Goal: Transaction & Acquisition: Book appointment/travel/reservation

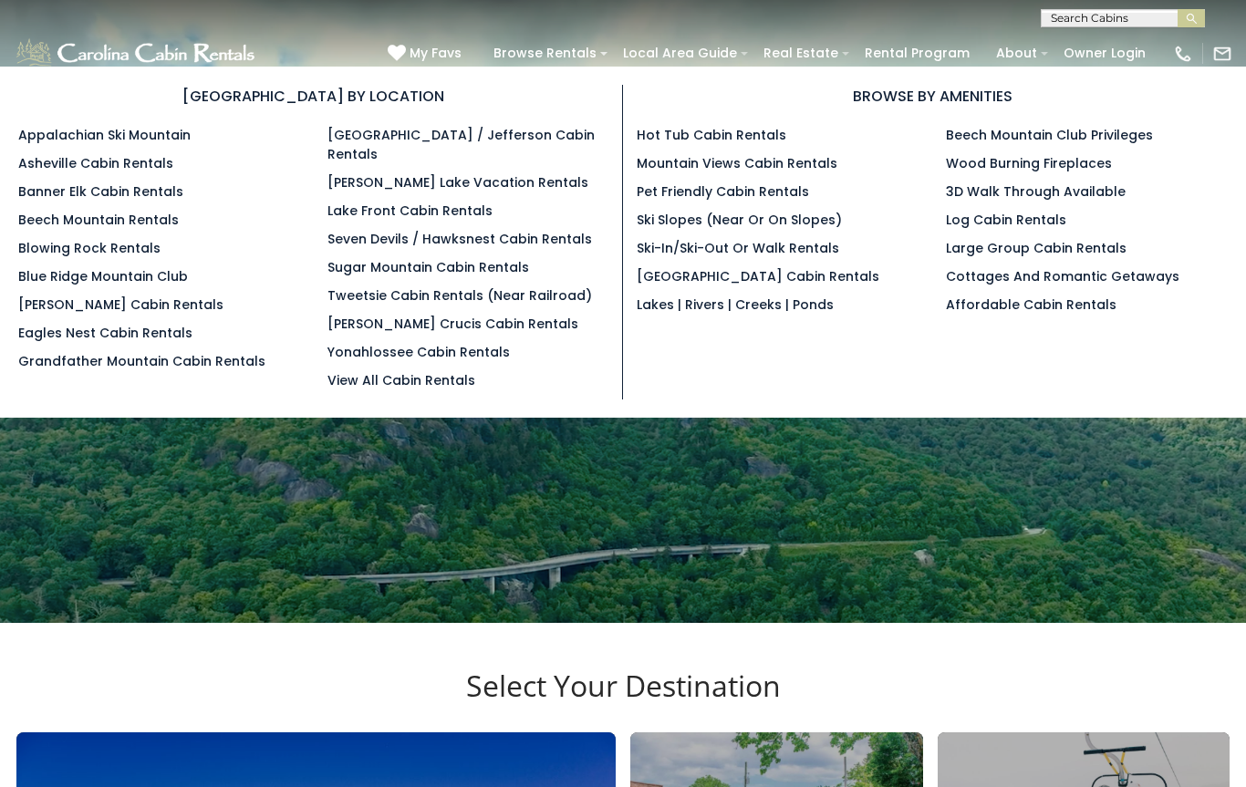
click at [490, 173] on link "[PERSON_NAME] Lake Vacation Rentals" at bounding box center [457, 182] width 261 height 18
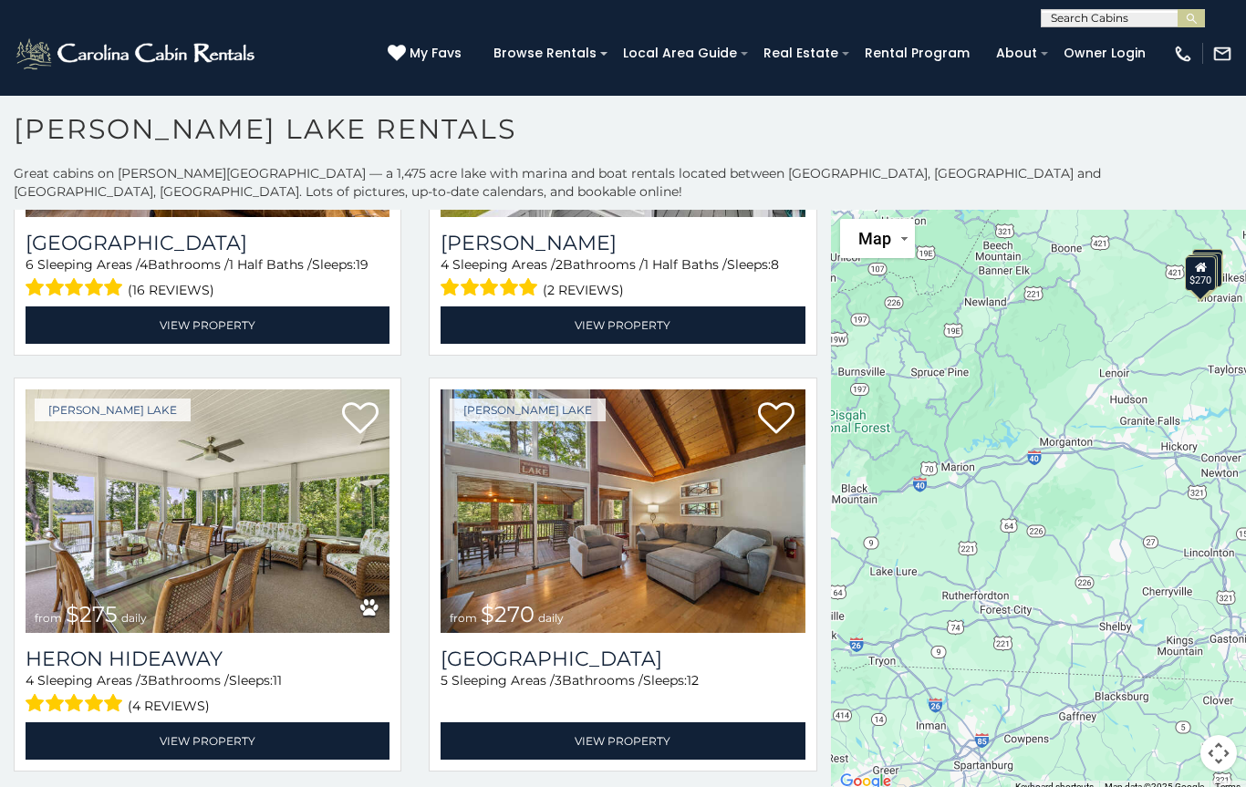
scroll to position [292, 0]
click at [1151, 13] on input "text" at bounding box center [1121, 22] width 160 height 18
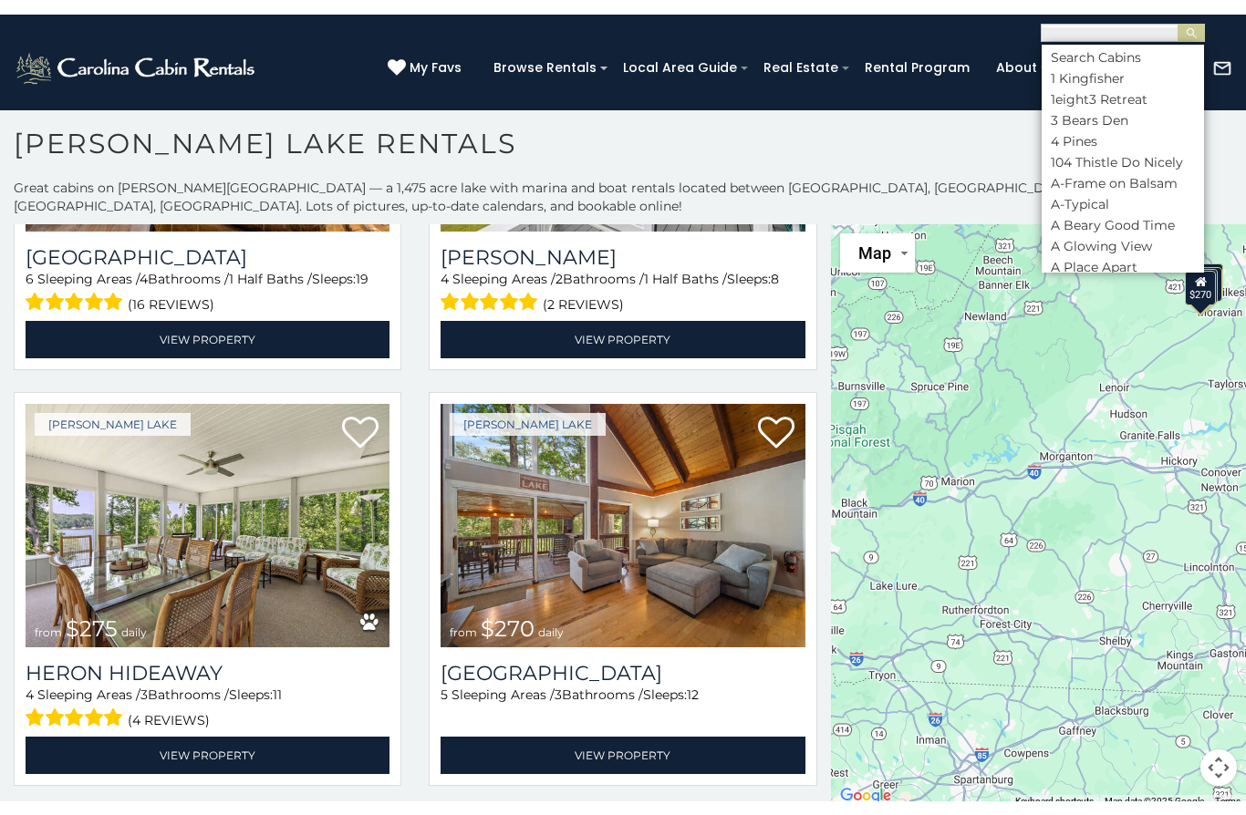
scroll to position [0, 0]
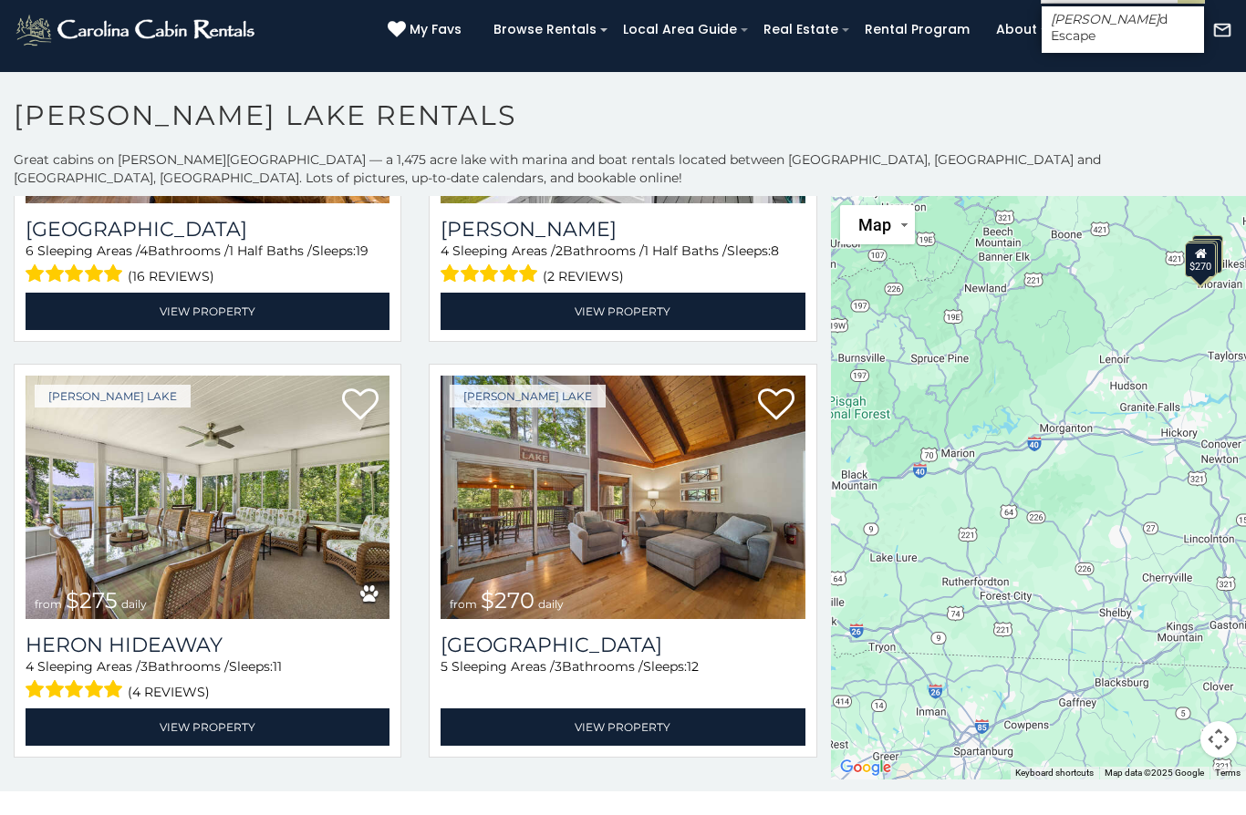
type input "****"
click at [1191, 9] on button "submit" at bounding box center [1190, 18] width 27 height 18
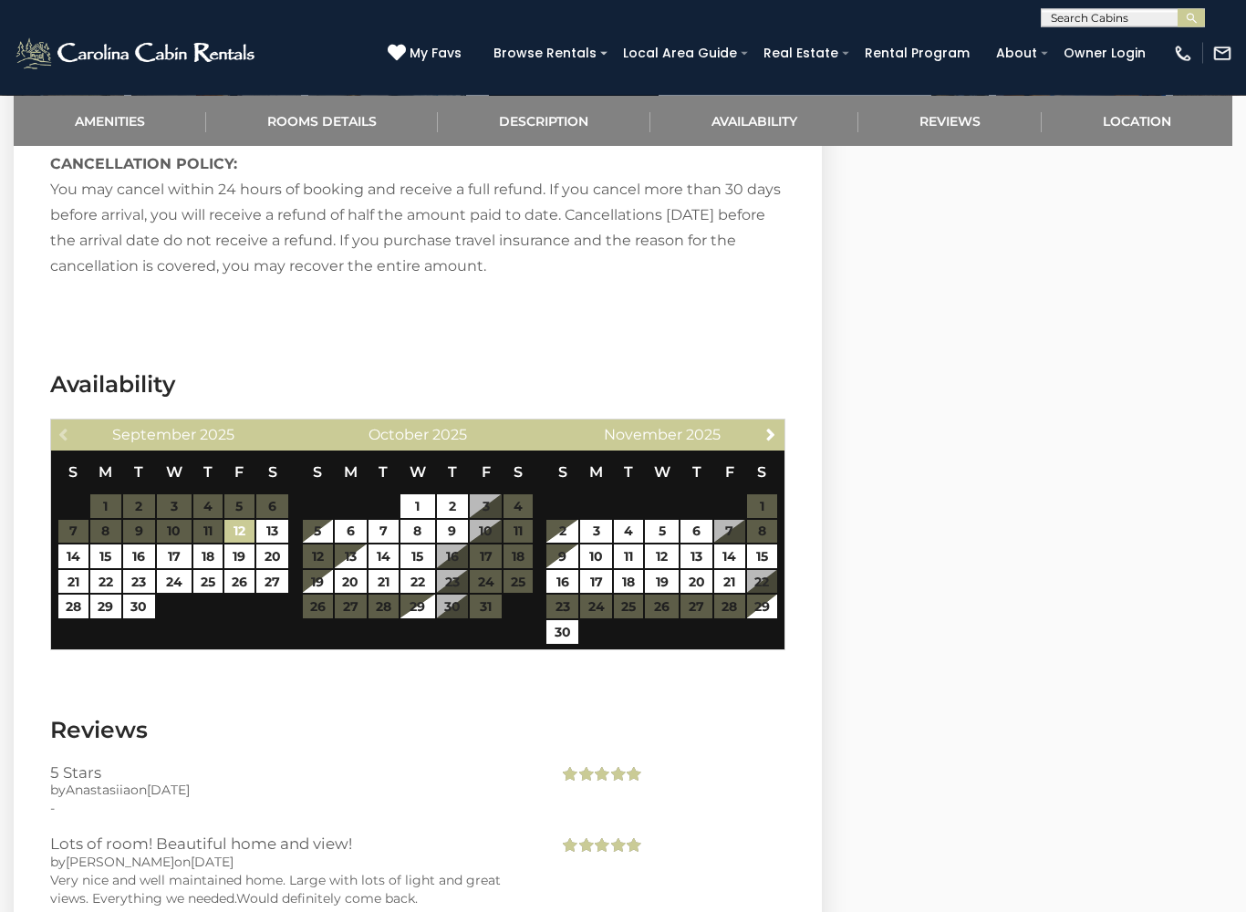
scroll to position [3295, 0]
click at [754, 419] on div "Next [DATE]" at bounding box center [662, 434] width 244 height 31
click at [766, 427] on span "Next" at bounding box center [770, 434] width 15 height 15
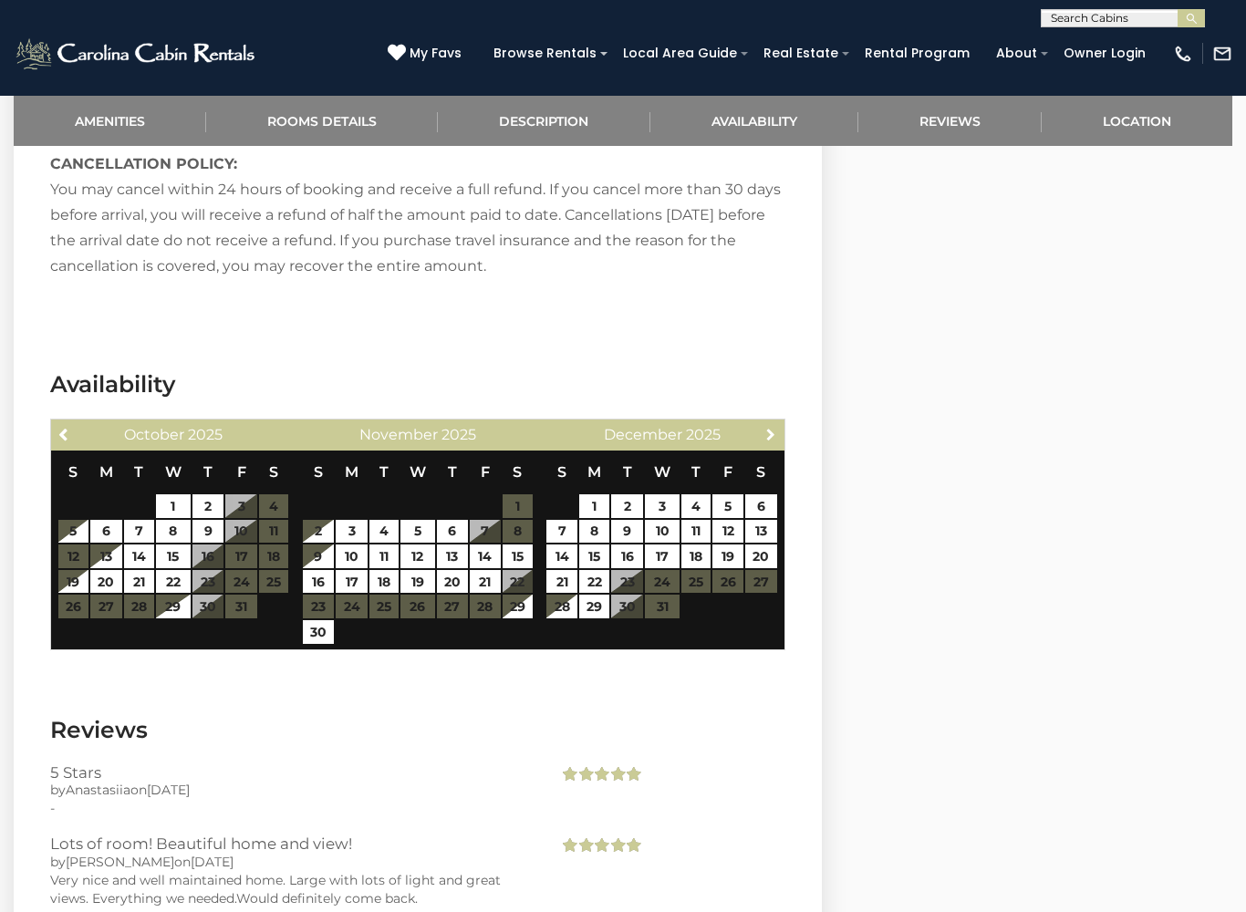
click at [760, 422] on link "Next" at bounding box center [770, 433] width 23 height 23
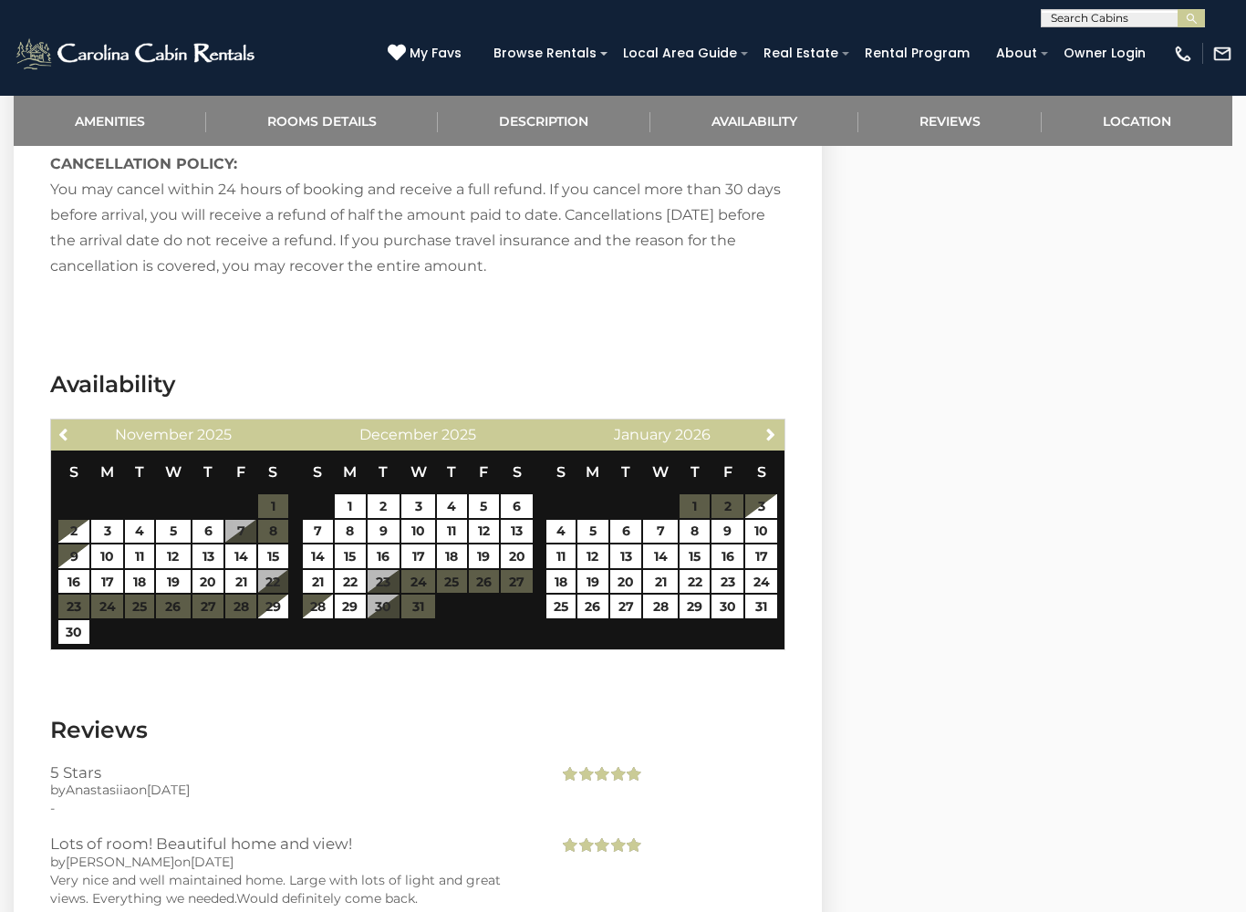
click at [750, 419] on div "Next [DATE]" at bounding box center [662, 434] width 244 height 31
click at [773, 427] on span "Next" at bounding box center [770, 434] width 15 height 15
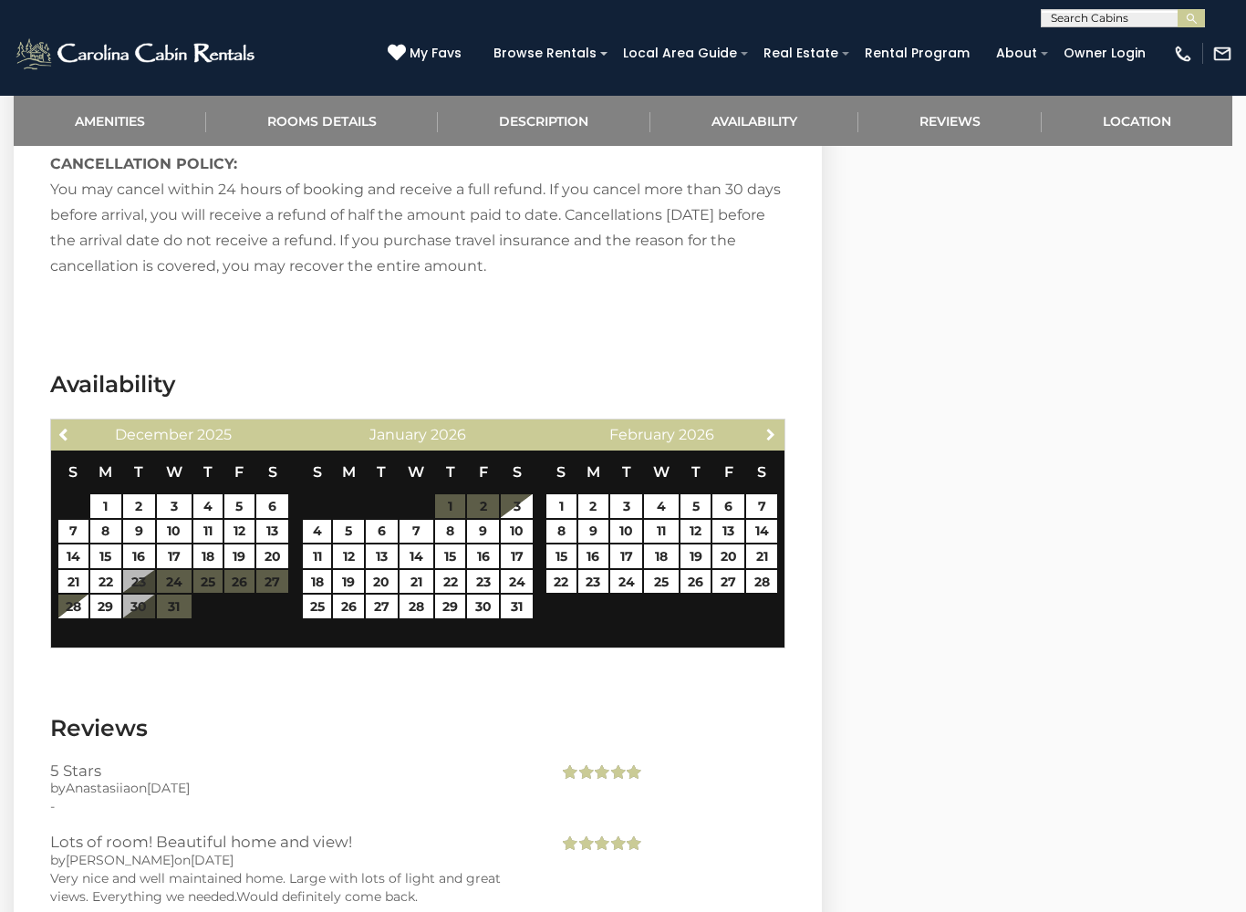
click at [770, 427] on span "Next" at bounding box center [770, 434] width 15 height 15
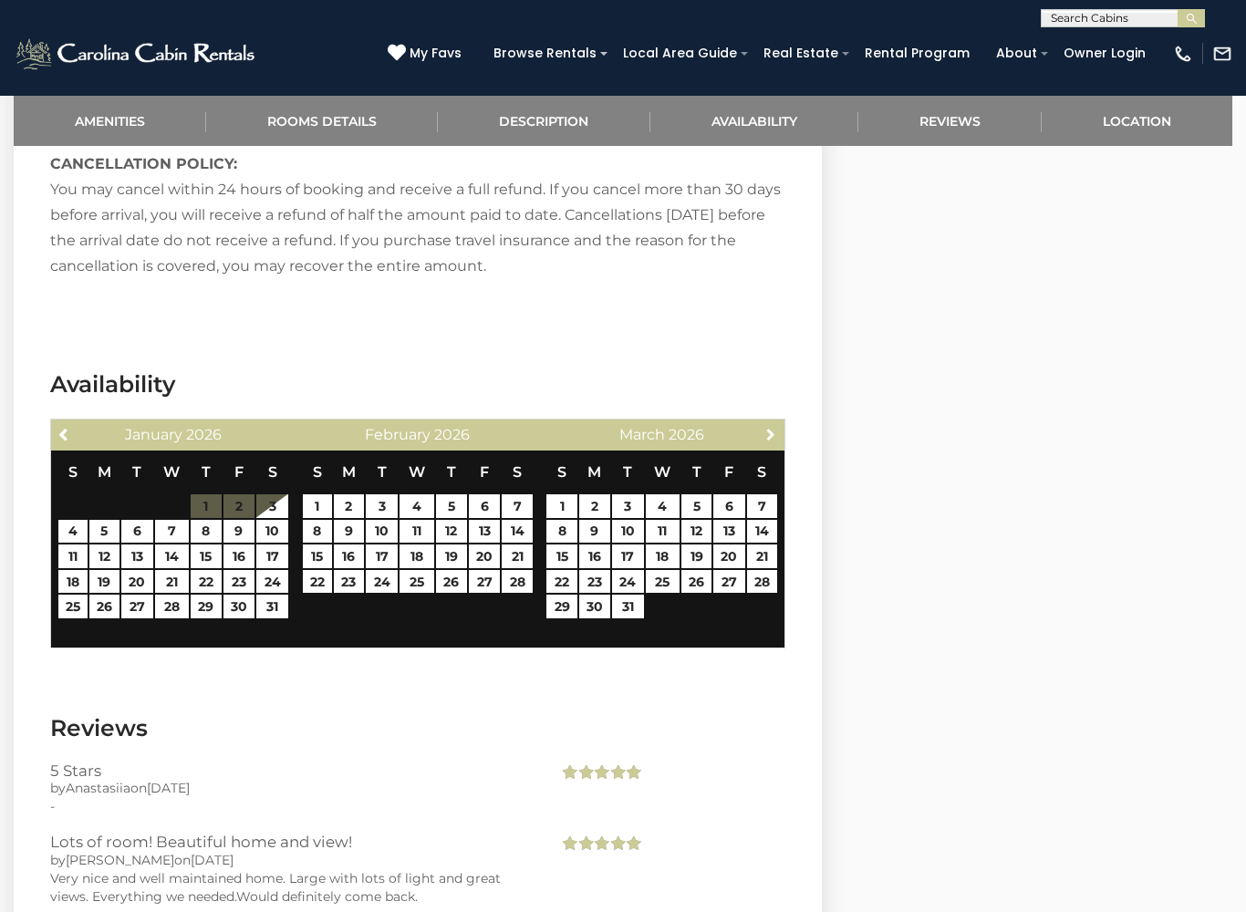
click at [760, 422] on link "Next" at bounding box center [770, 433] width 23 height 23
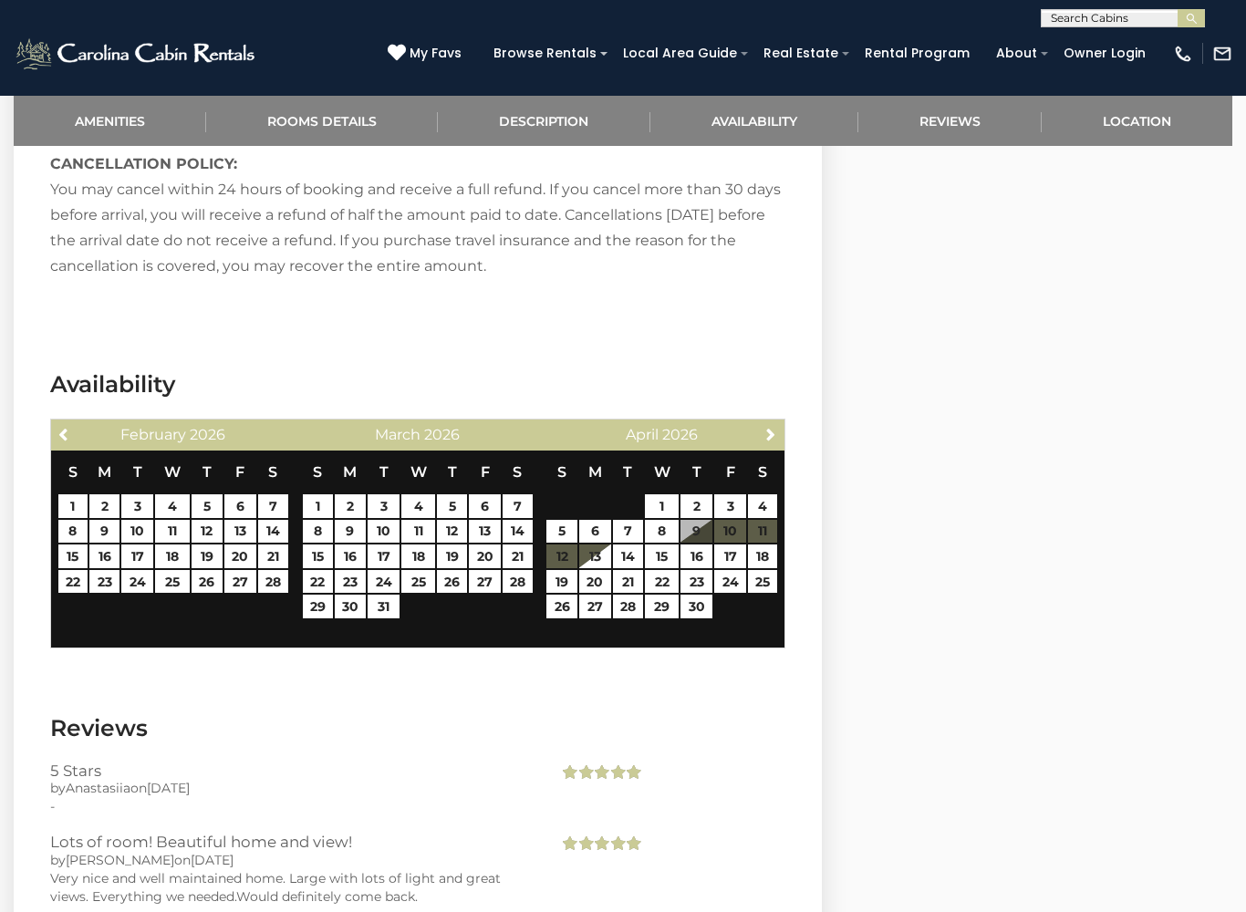
click at [760, 422] on link "Next" at bounding box center [770, 433] width 23 height 23
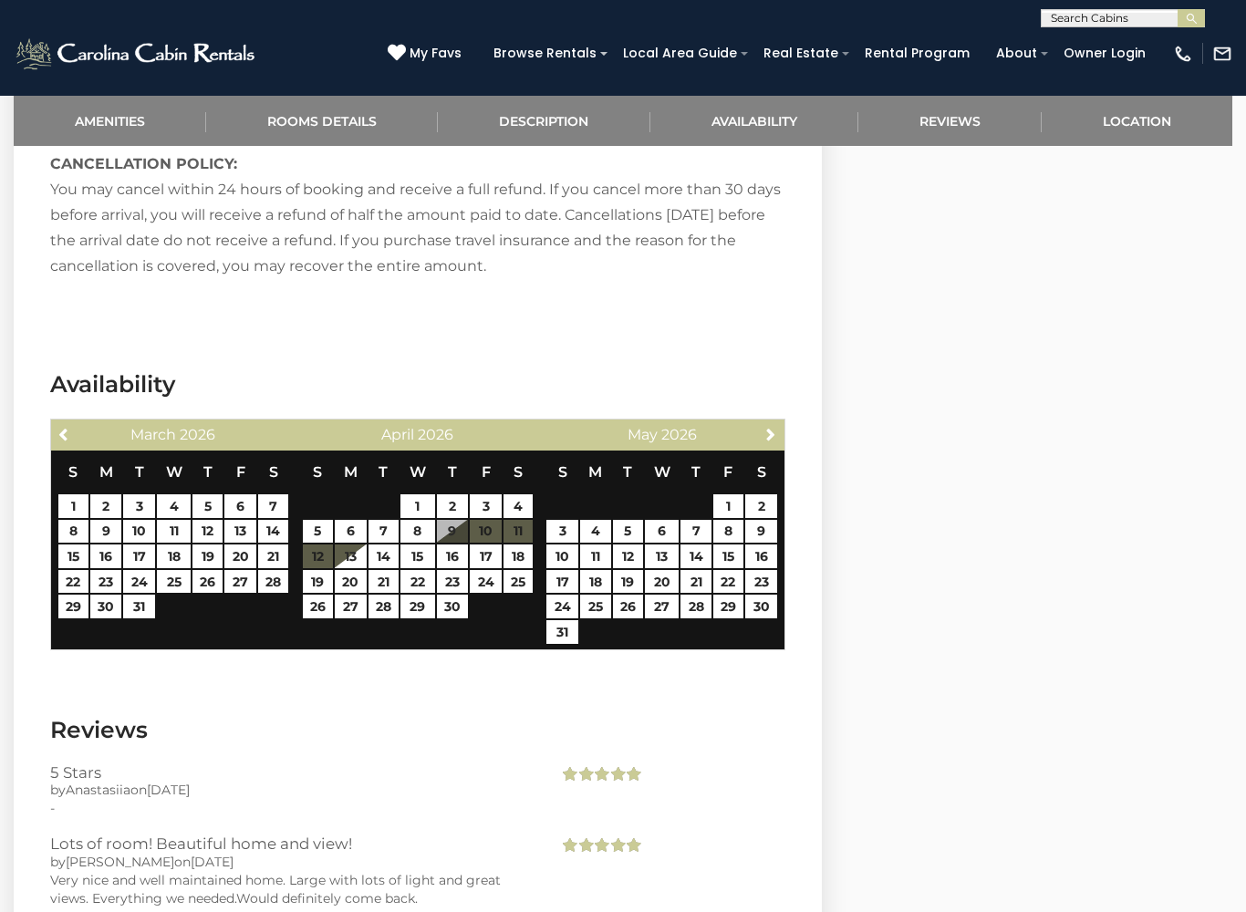
click at [755, 419] on div "Next [DATE]" at bounding box center [662, 434] width 244 height 31
click at [761, 422] on link "Next" at bounding box center [770, 433] width 23 height 23
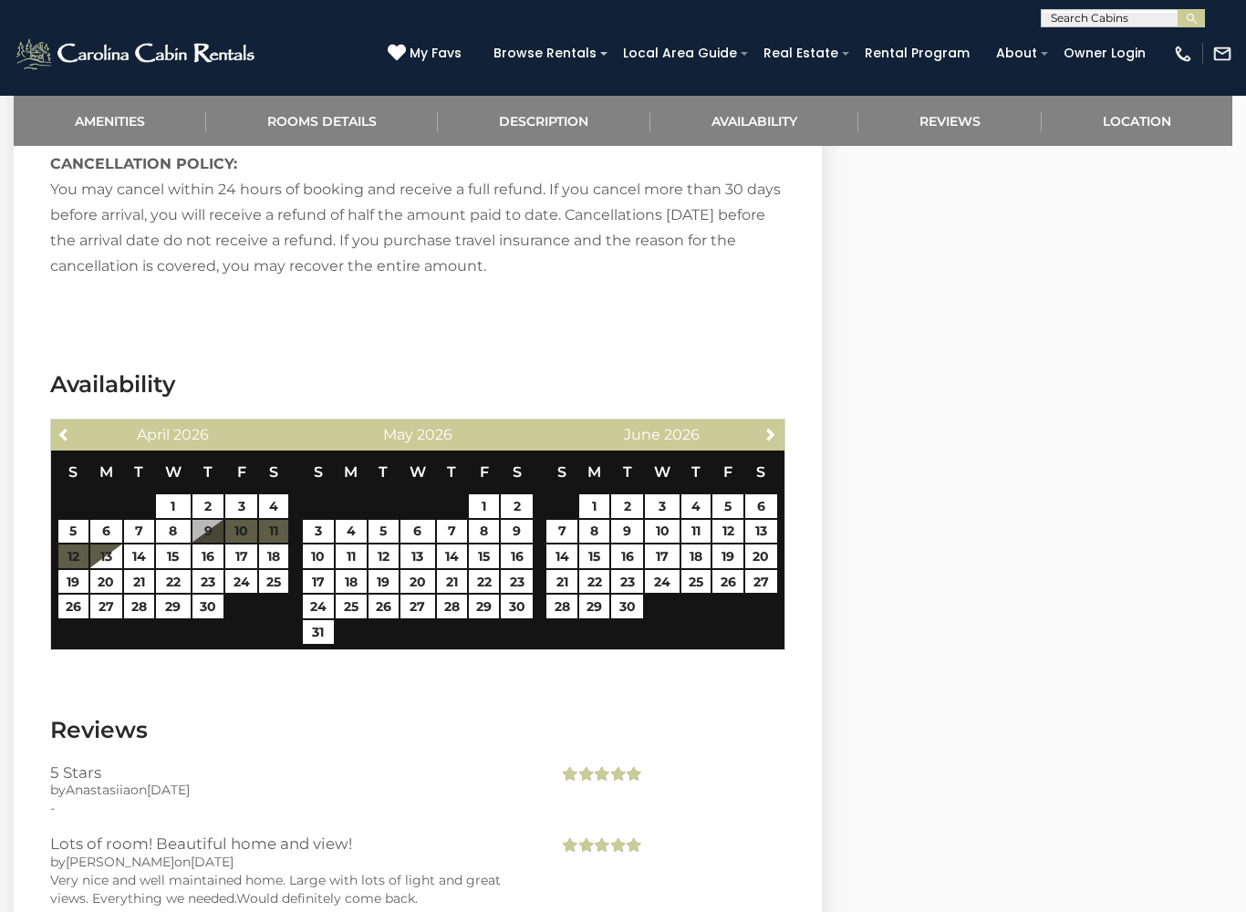
click at [763, 427] on span "Next" at bounding box center [770, 434] width 15 height 15
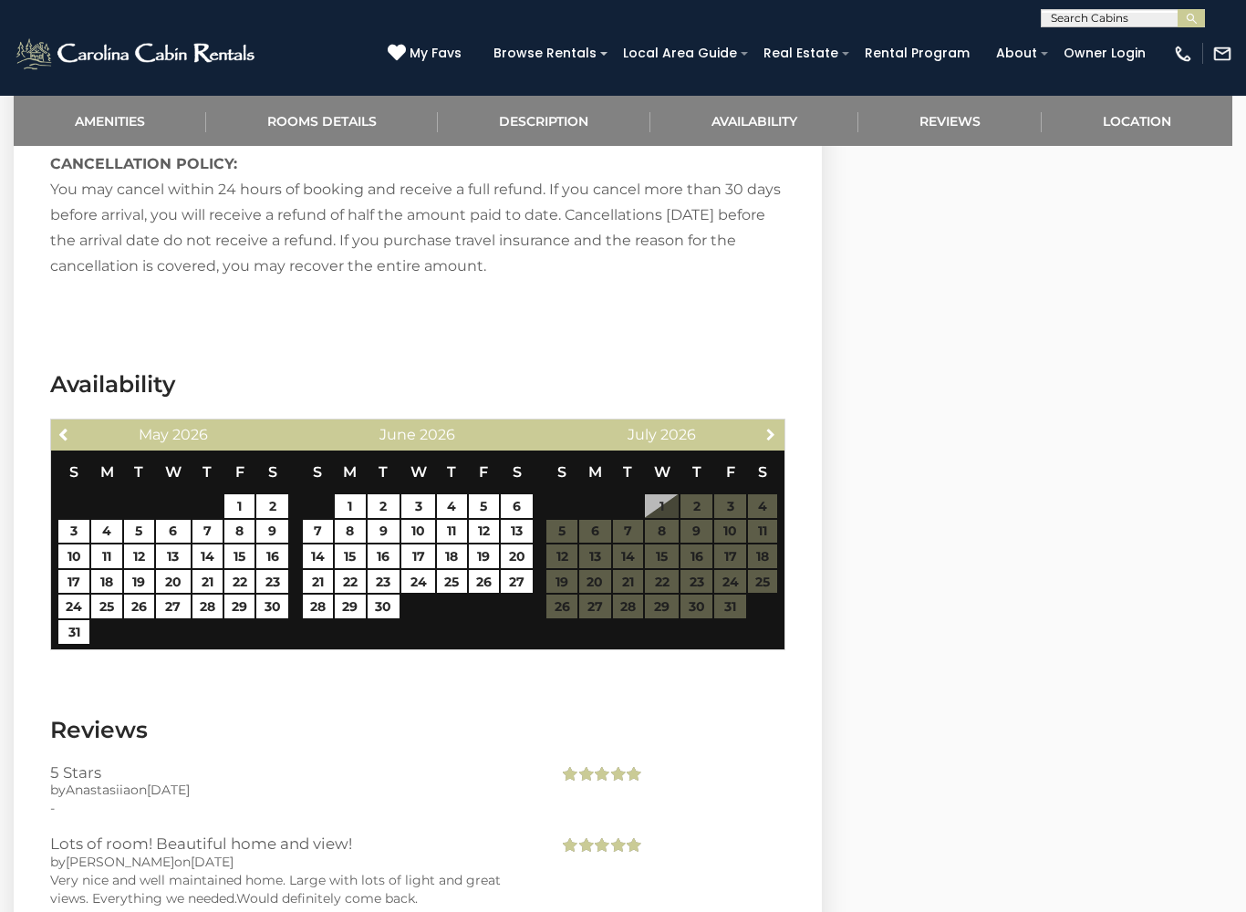
click at [764, 427] on span "Next" at bounding box center [770, 434] width 15 height 15
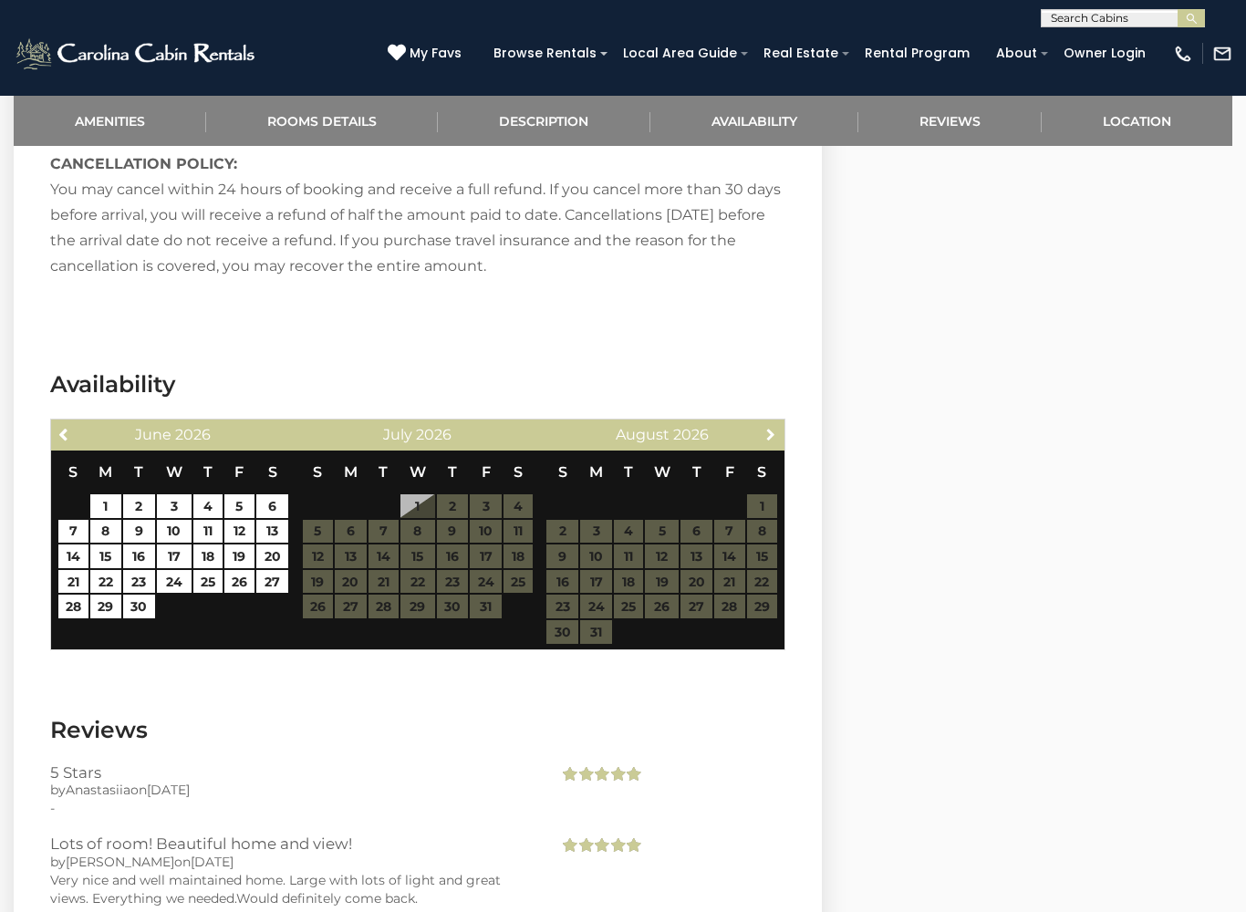
click at [759, 422] on link "Next" at bounding box center [770, 433] width 23 height 23
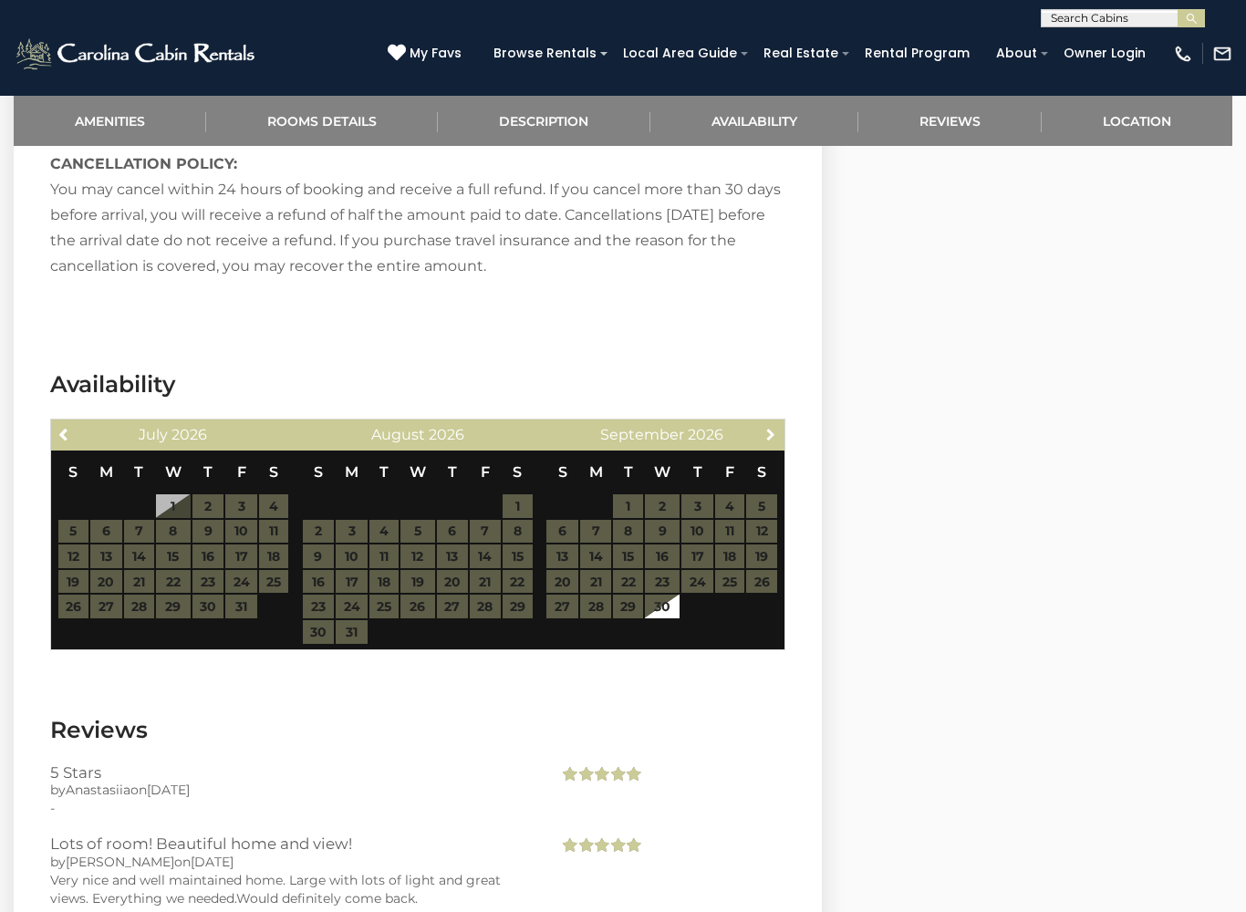
click at [767, 427] on span "Next" at bounding box center [770, 434] width 15 height 15
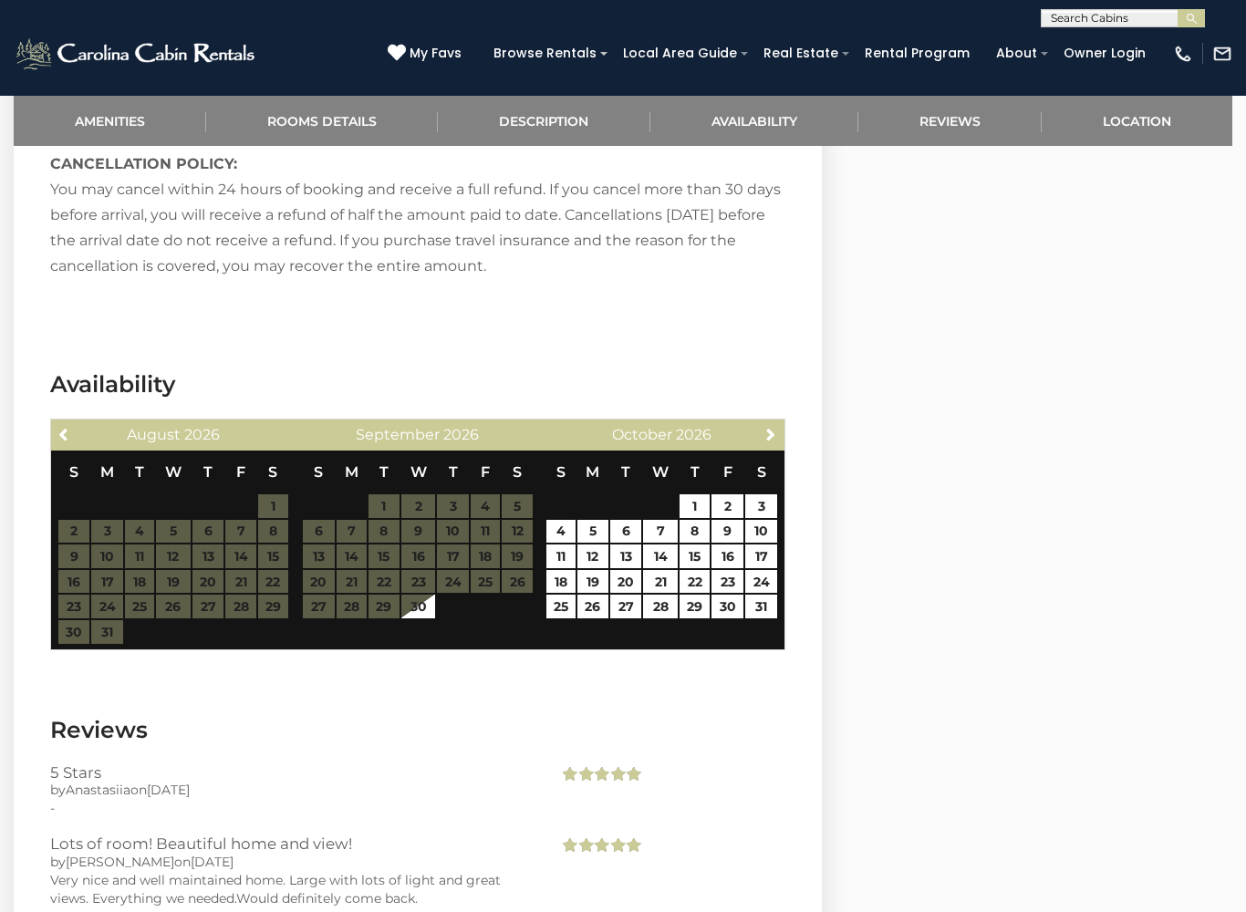
click at [72, 422] on link "Previous" at bounding box center [64, 433] width 23 height 23
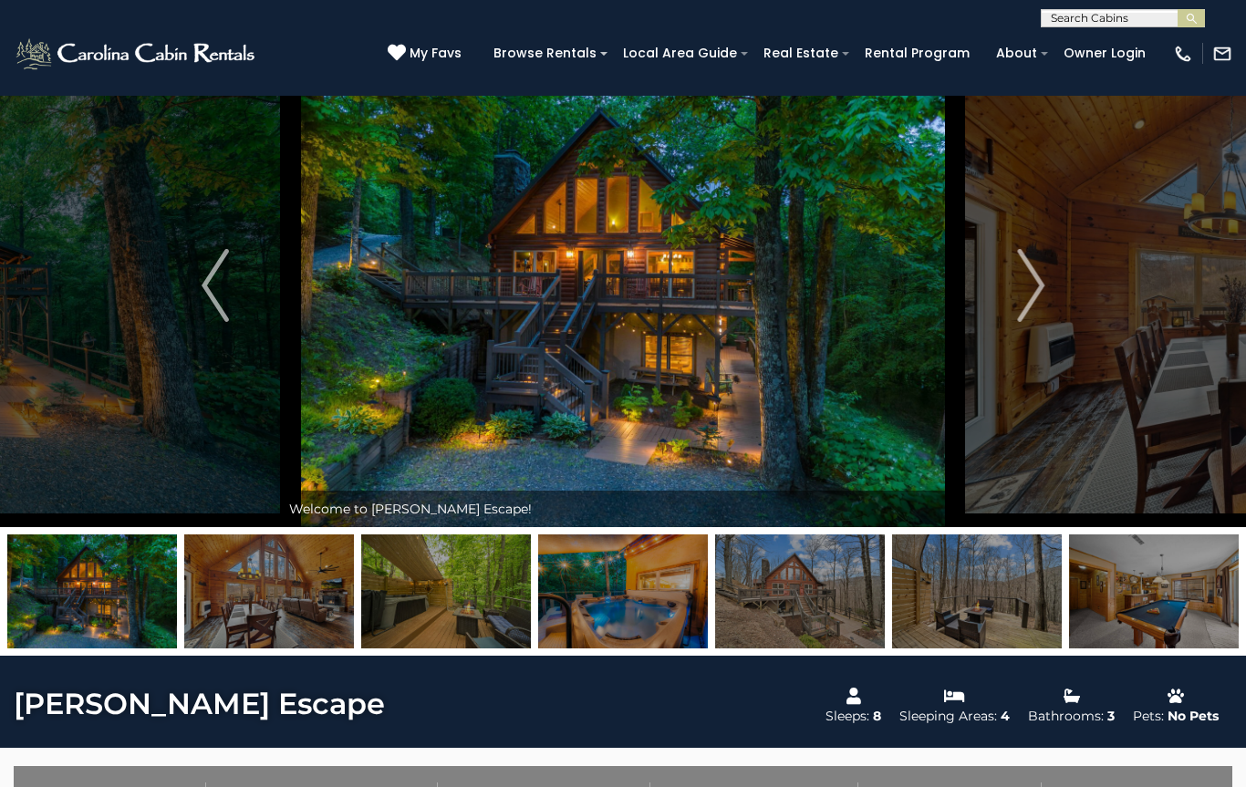
scroll to position [0, 0]
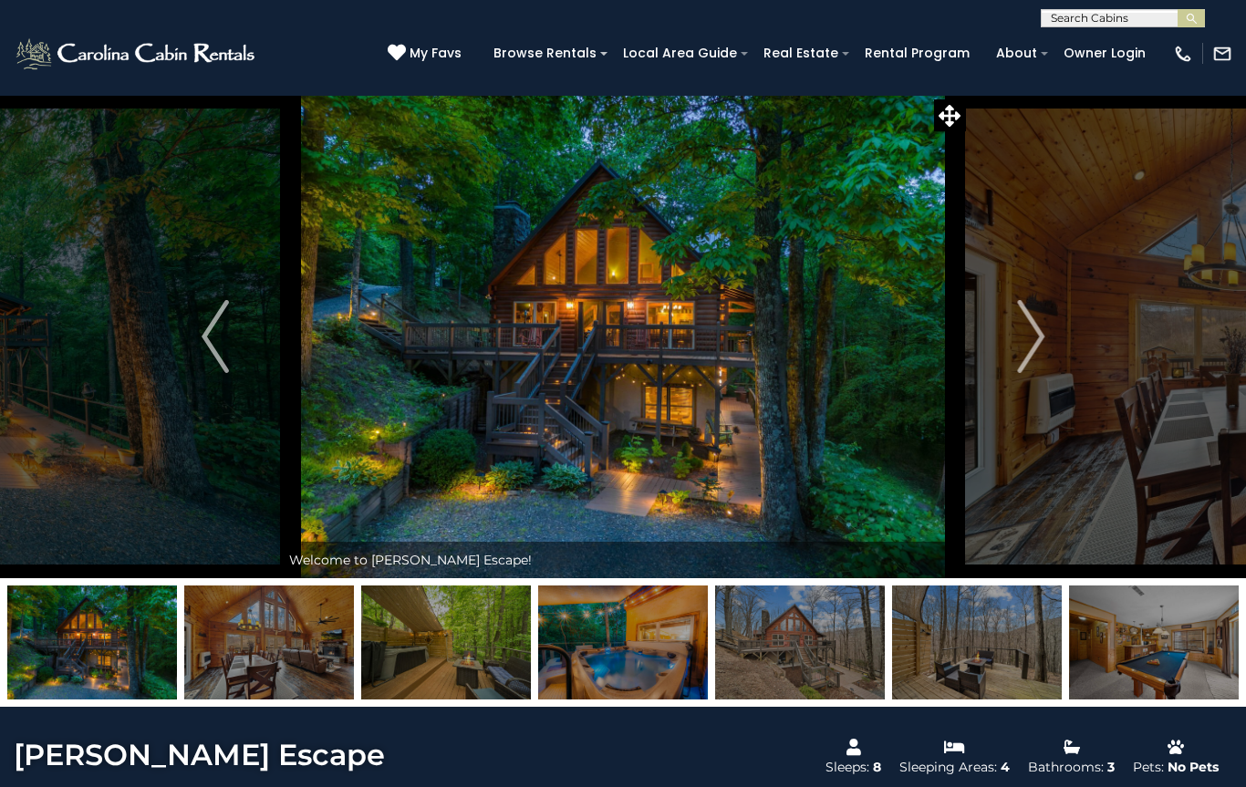
click at [315, 634] on img at bounding box center [269, 642] width 170 height 114
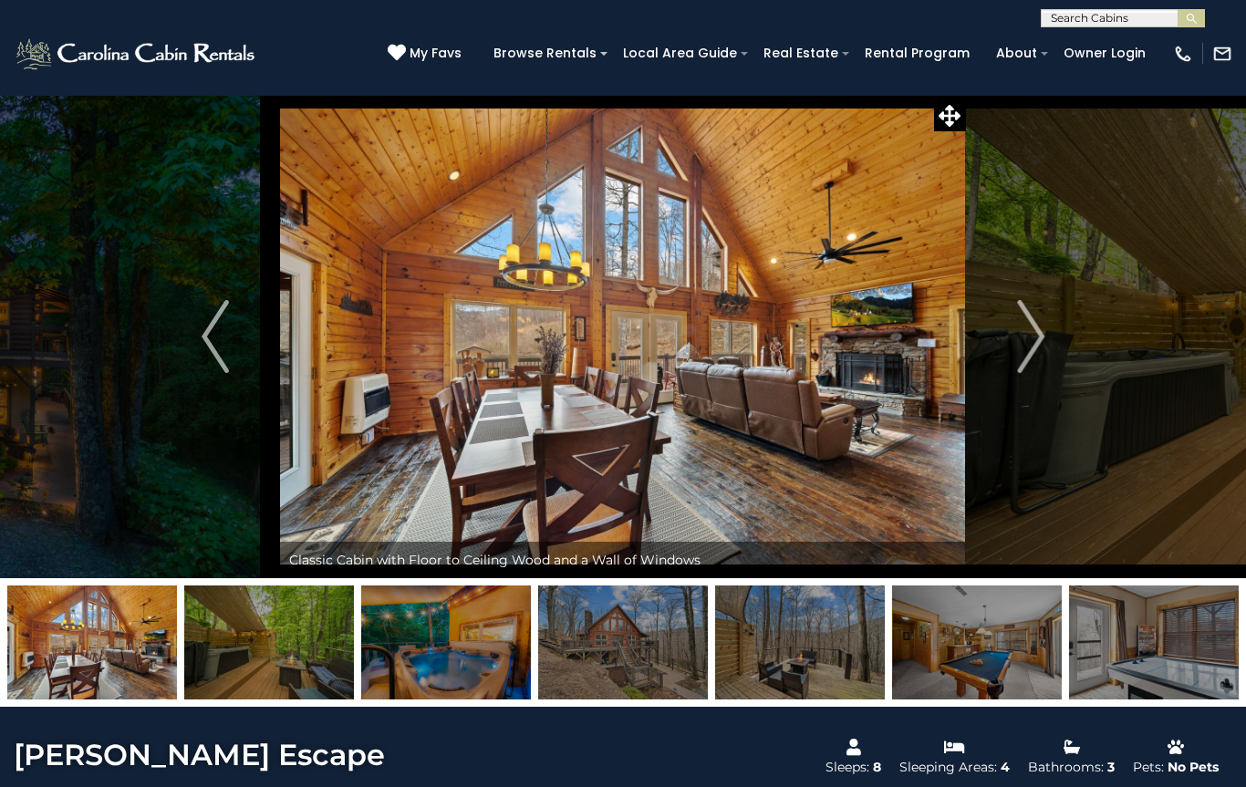
click at [1033, 347] on img "Next" at bounding box center [1030, 336] width 27 height 73
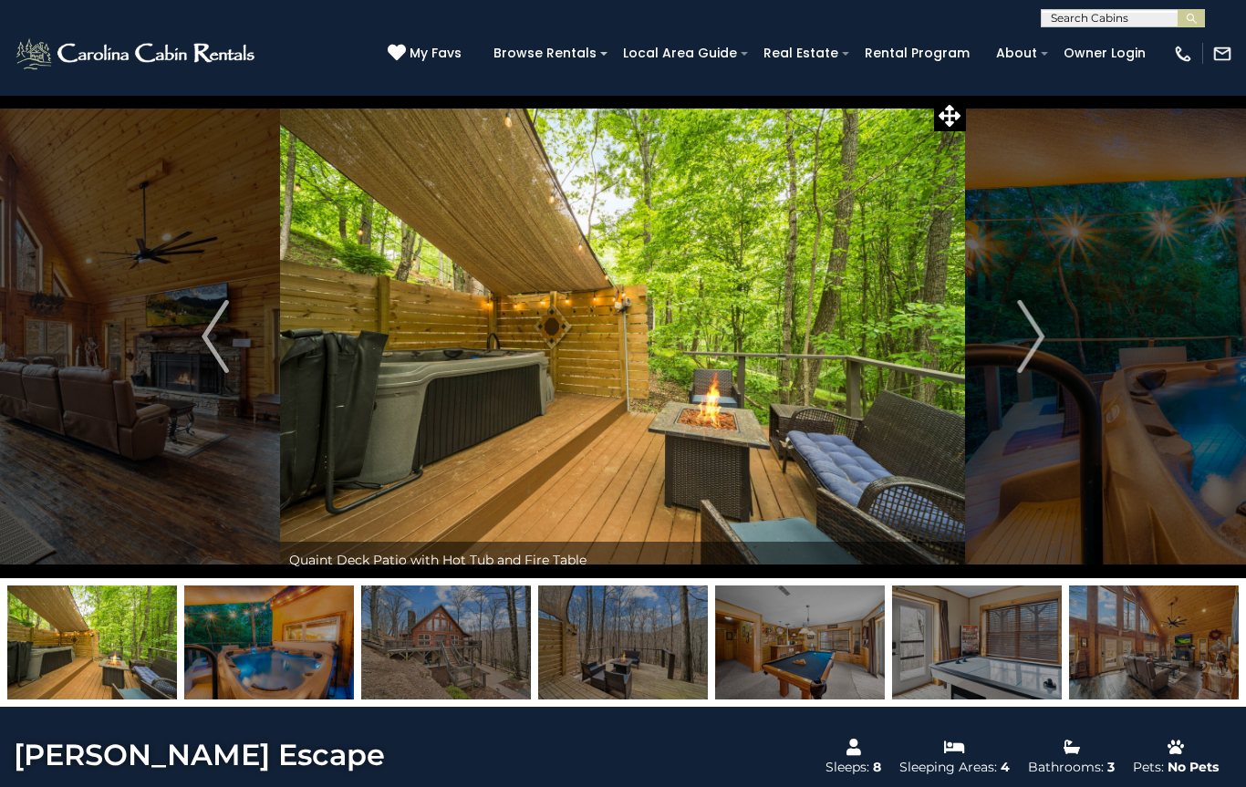
click at [1031, 343] on img "Next" at bounding box center [1030, 336] width 27 height 73
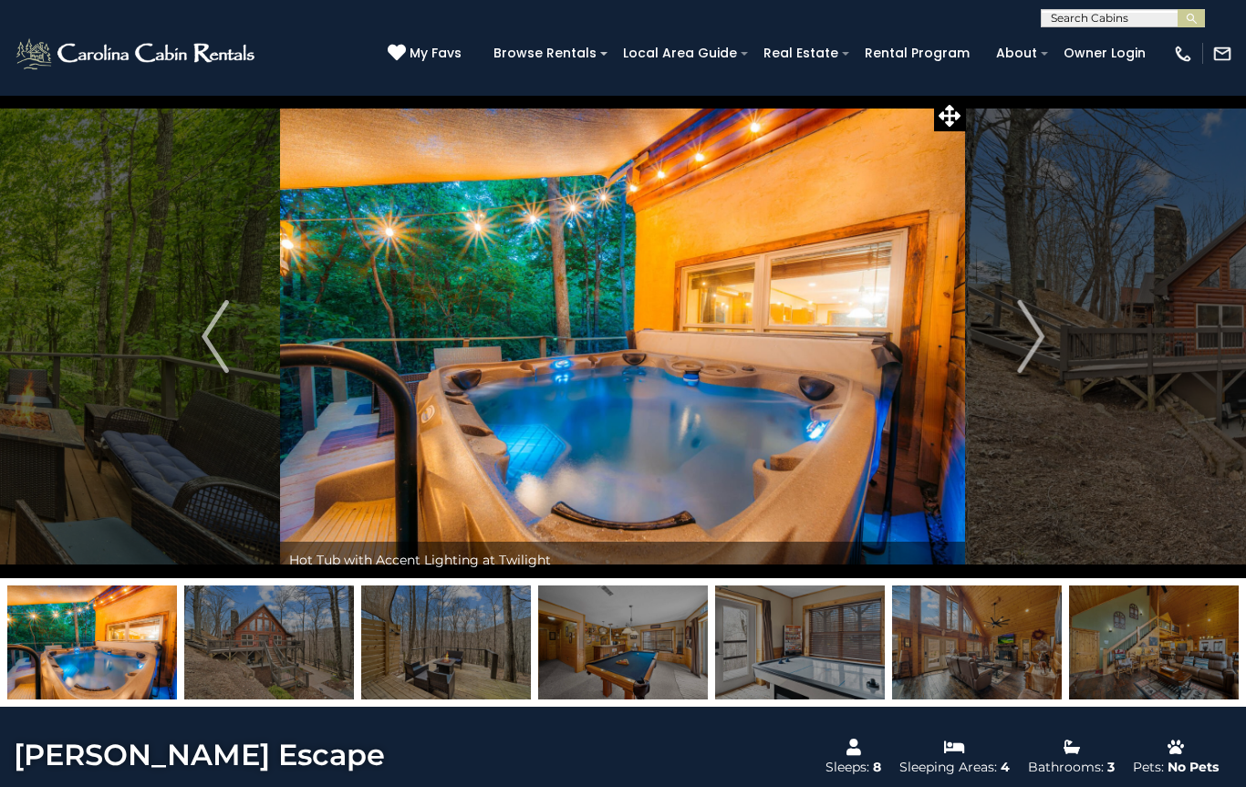
click at [1017, 341] on img "Next" at bounding box center [1030, 336] width 27 height 73
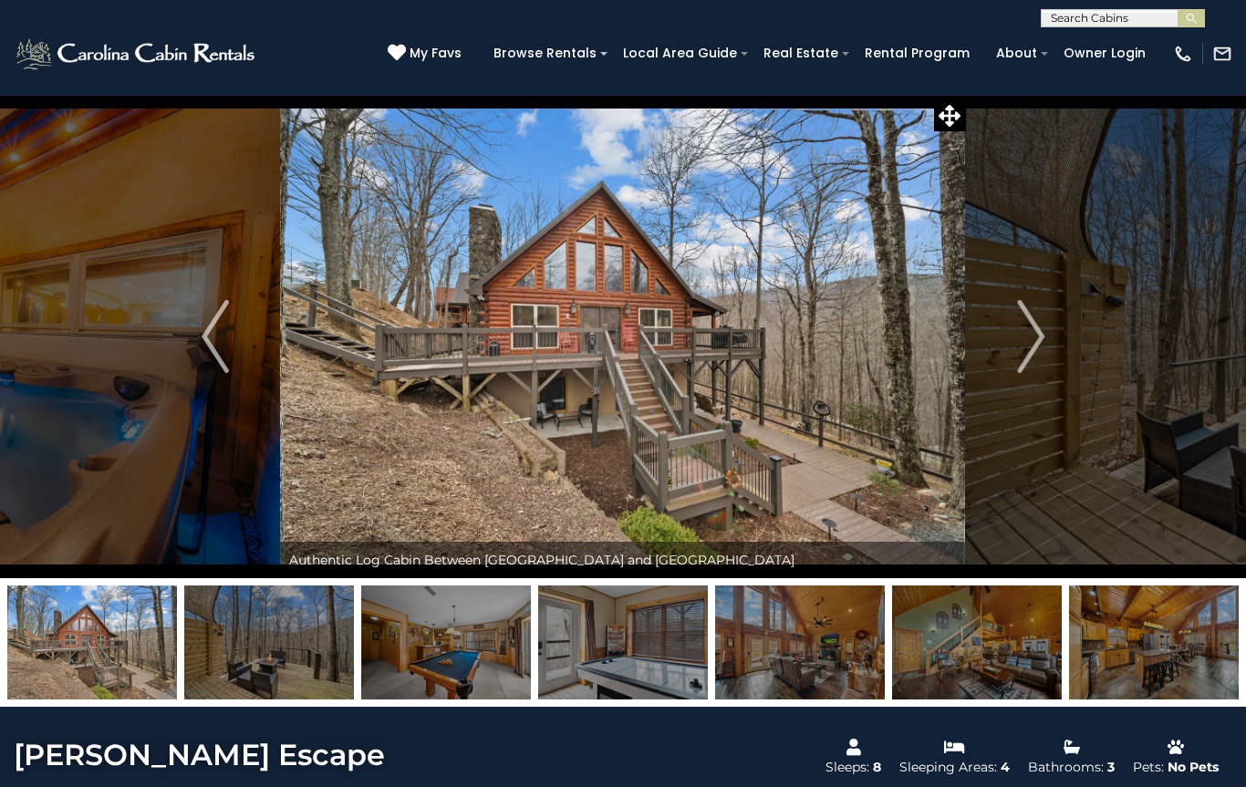
click at [1028, 337] on img "Next" at bounding box center [1030, 336] width 27 height 73
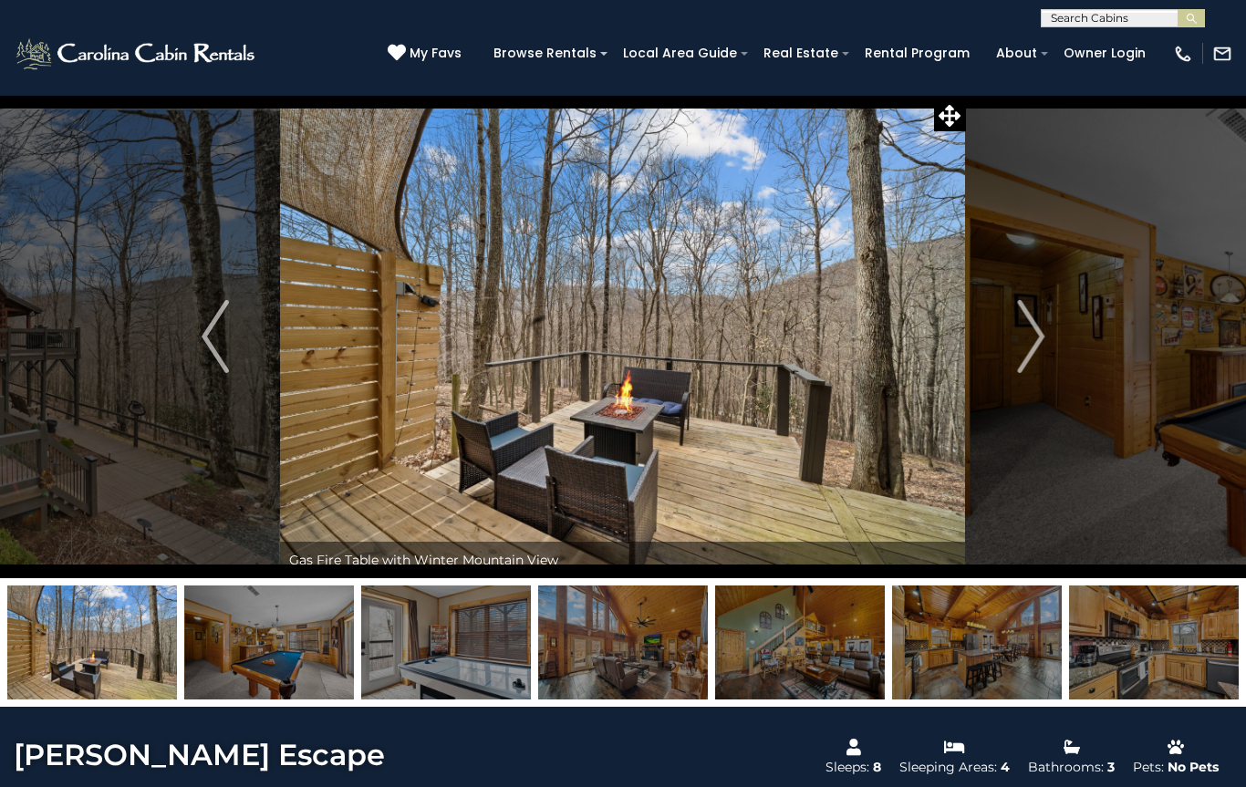
click at [1016, 337] on button "Next" at bounding box center [1030, 336] width 129 height 483
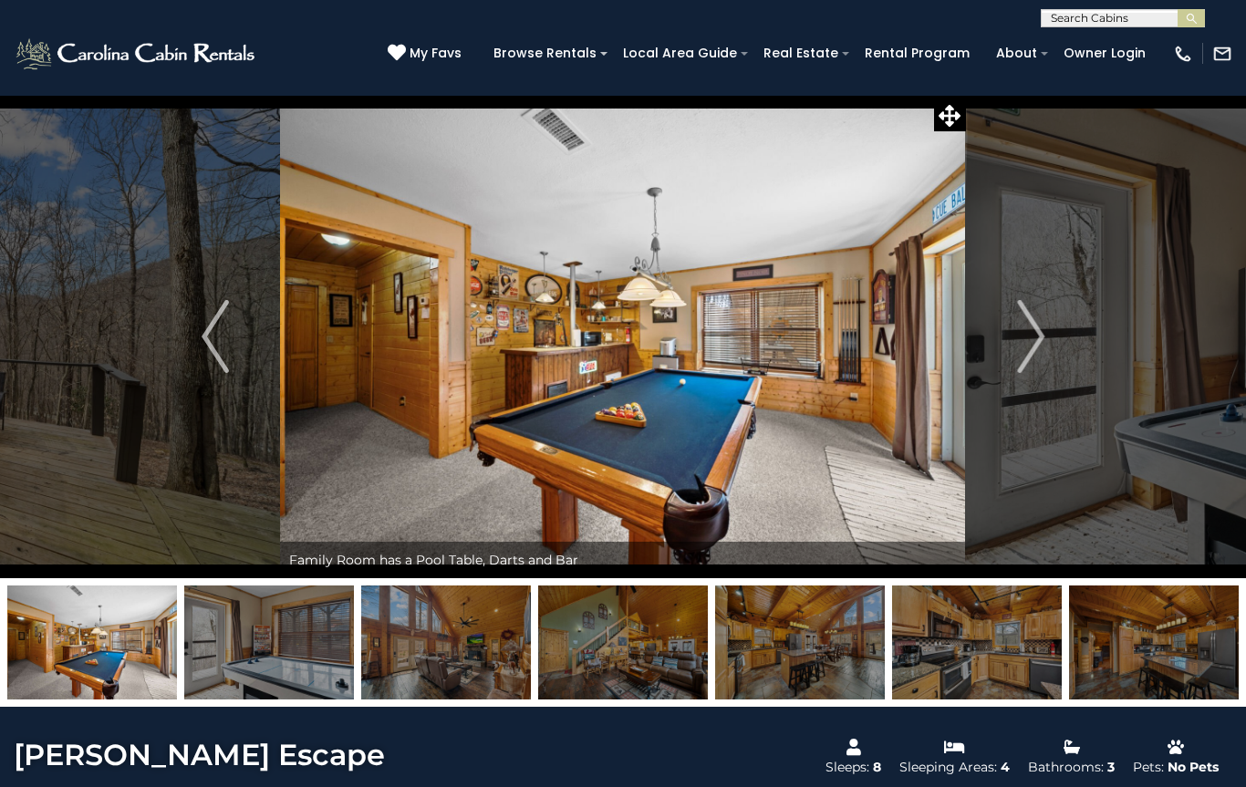
click at [1013, 346] on button "Next" at bounding box center [1030, 336] width 129 height 483
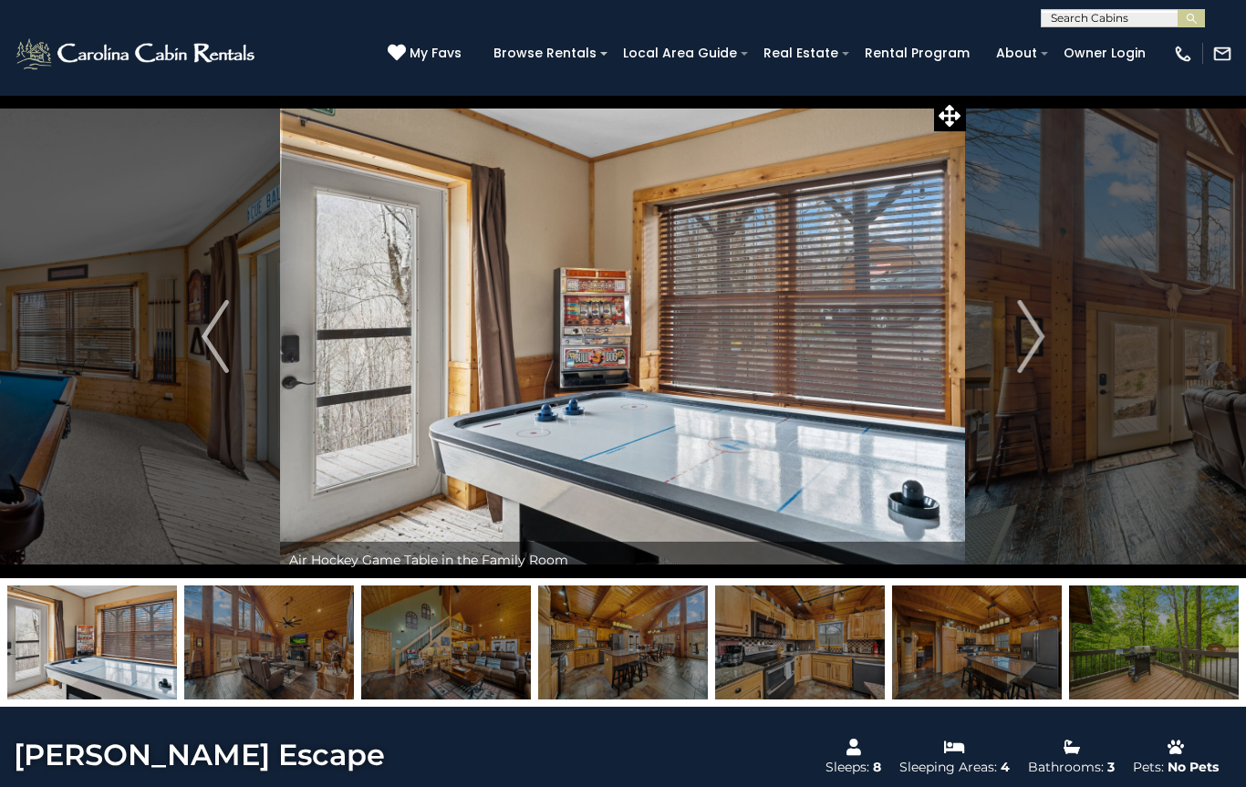
click at [1010, 346] on button "Next" at bounding box center [1030, 336] width 129 height 483
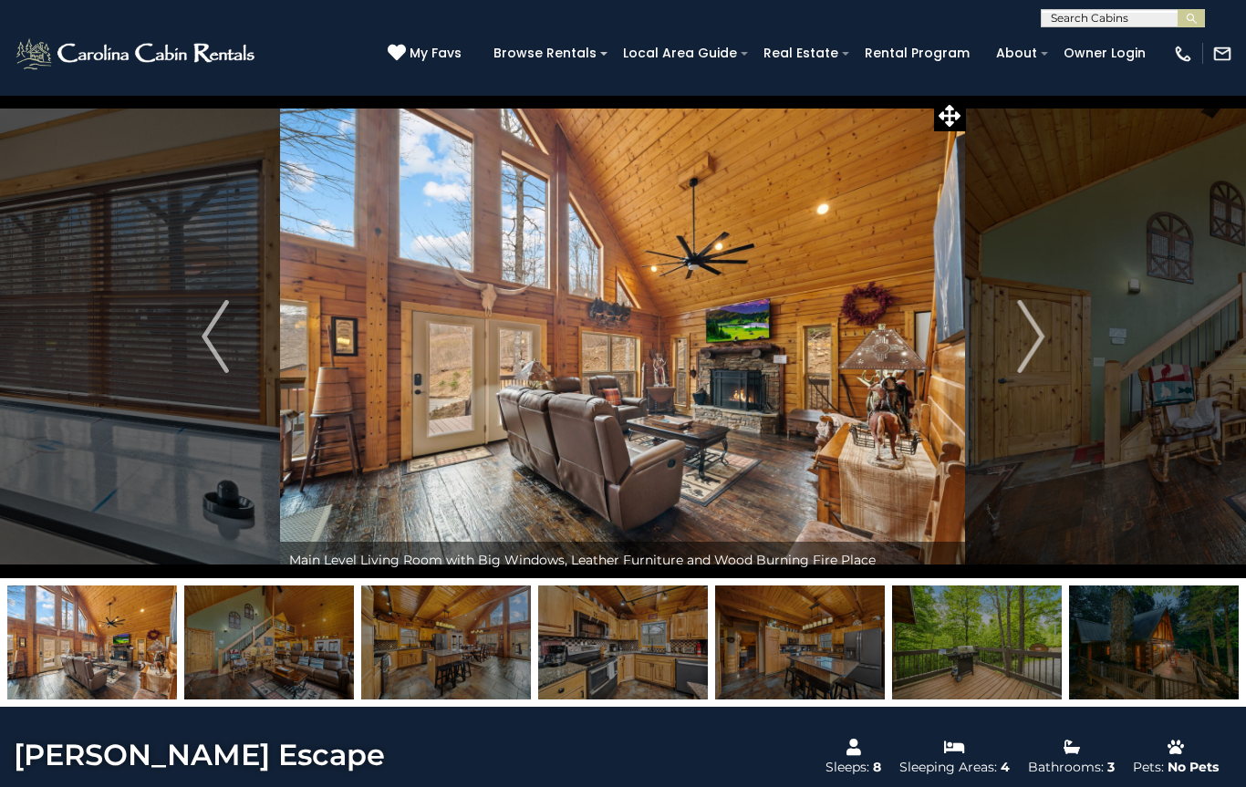
click at [1014, 344] on button "Next" at bounding box center [1030, 336] width 129 height 483
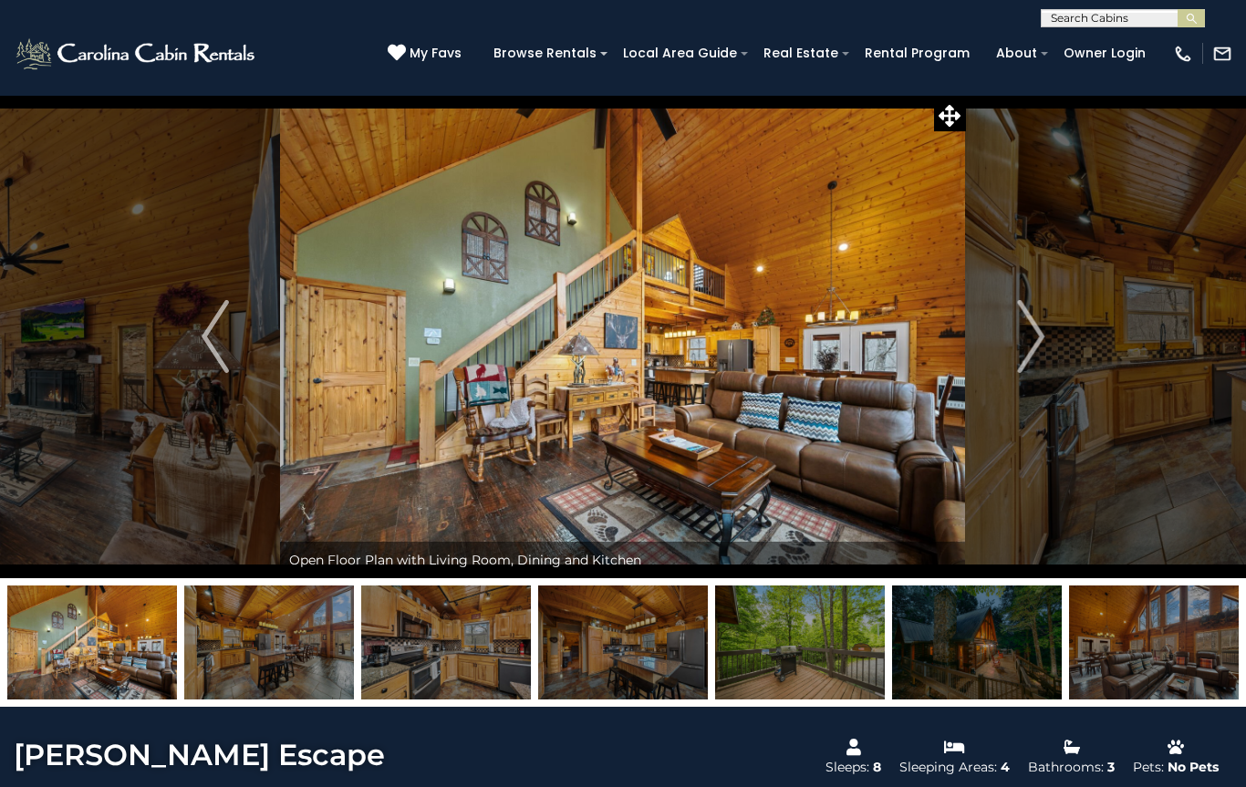
click at [1007, 343] on button "Next" at bounding box center [1030, 336] width 129 height 483
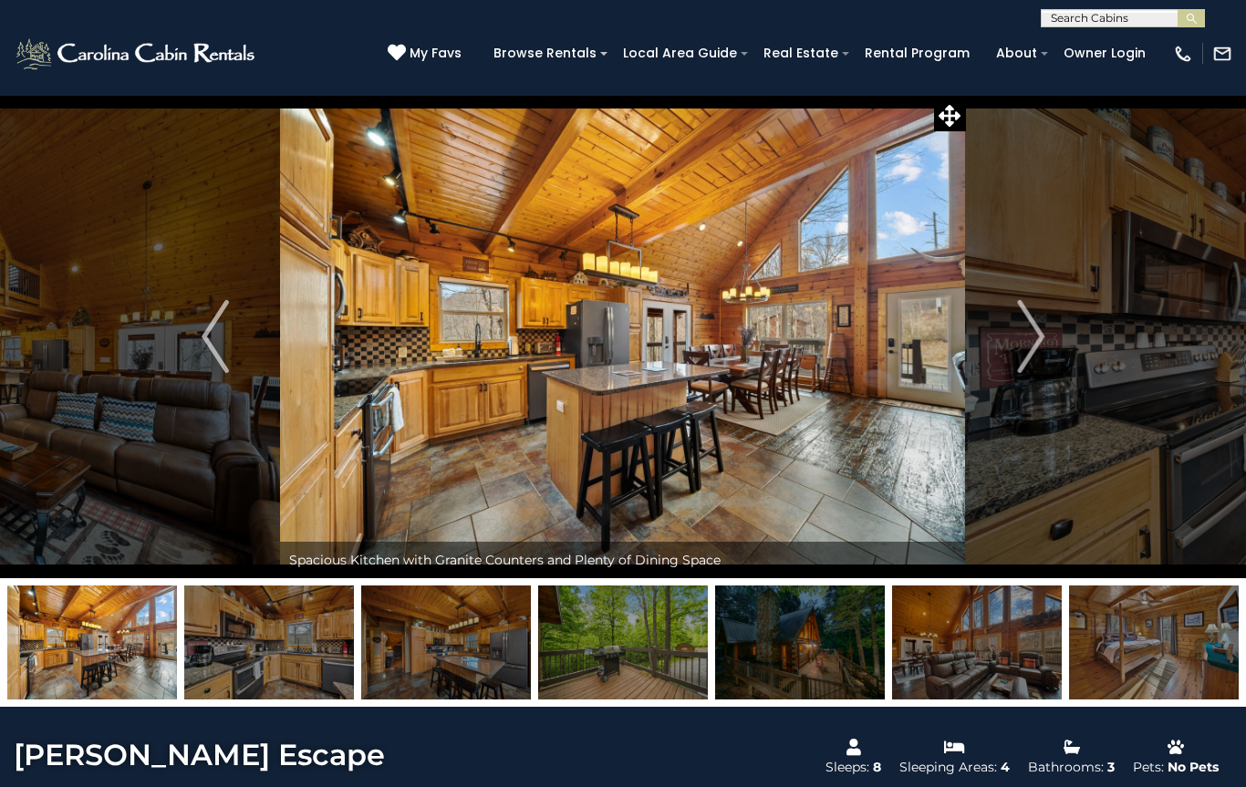
click at [1009, 347] on button "Next" at bounding box center [1030, 336] width 129 height 483
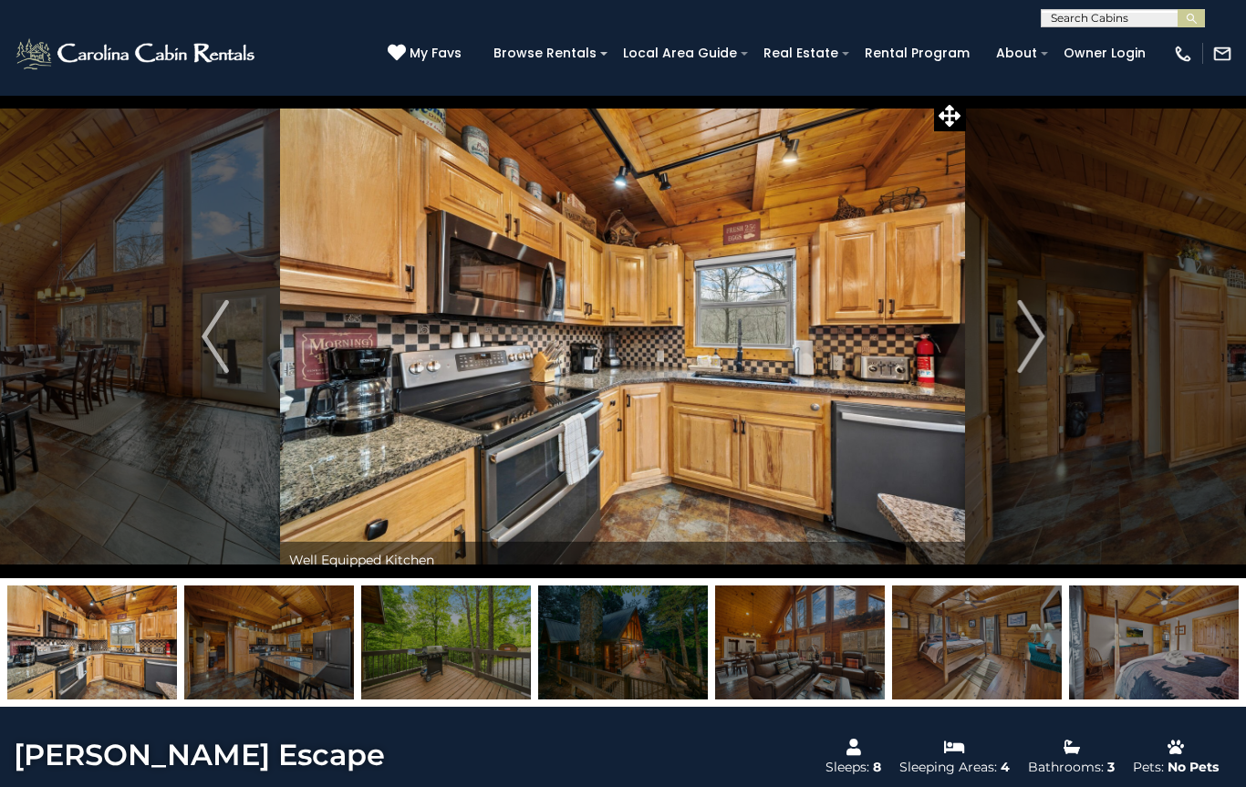
click at [1017, 330] on img "Next" at bounding box center [1030, 336] width 27 height 73
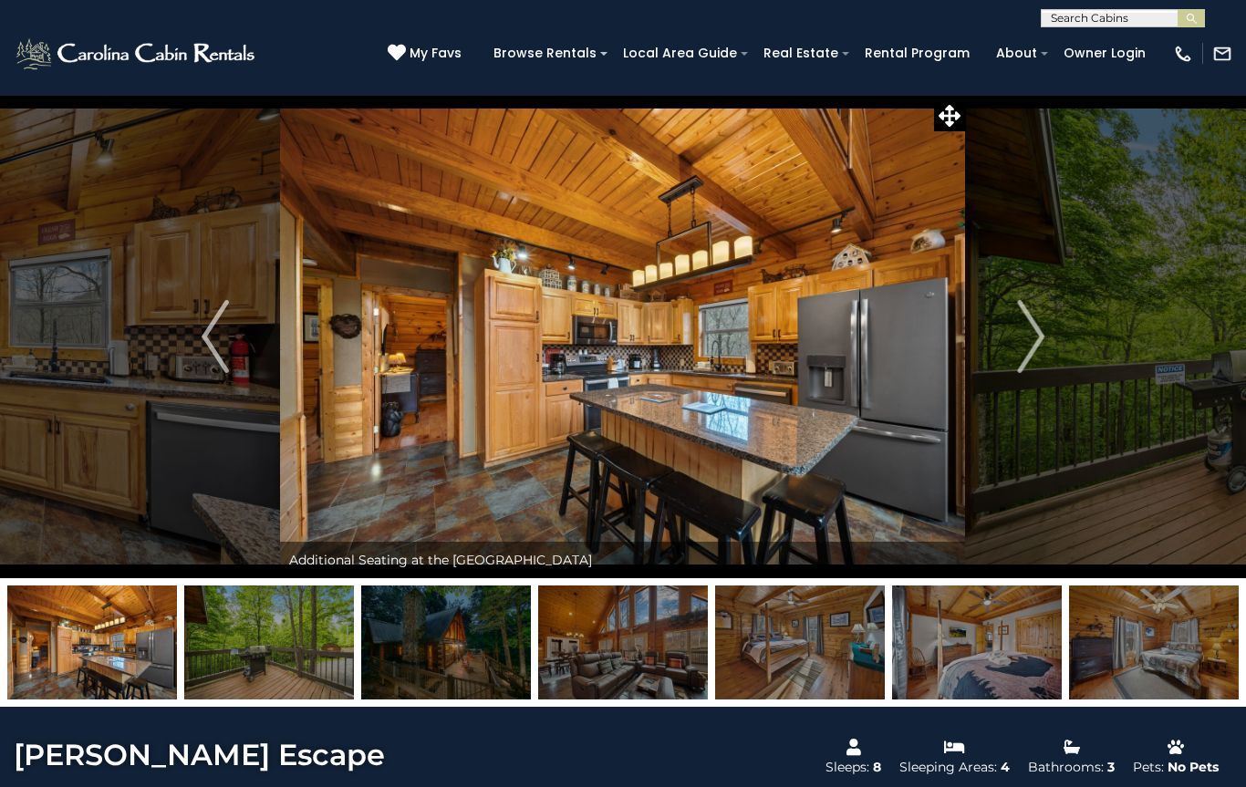
click at [1018, 346] on img "Next" at bounding box center [1030, 336] width 27 height 73
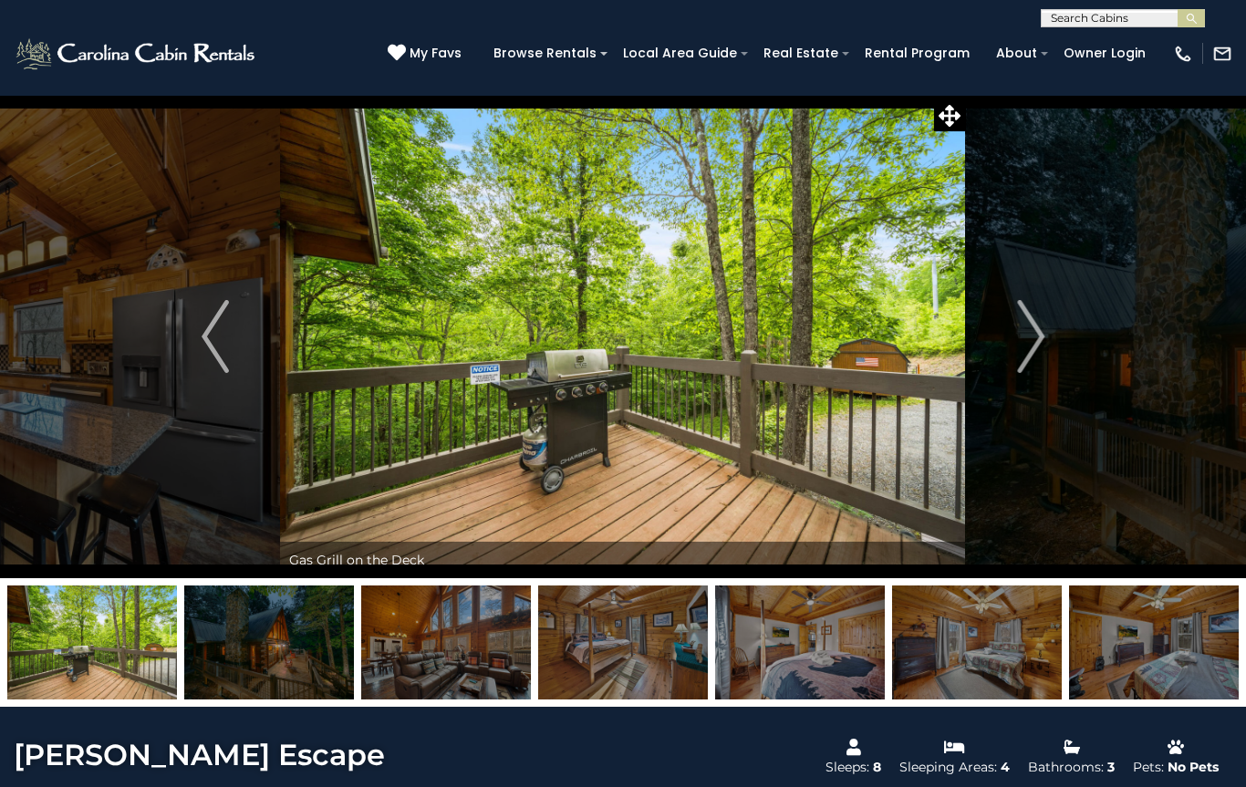
click at [1018, 333] on img "Next" at bounding box center [1030, 336] width 27 height 73
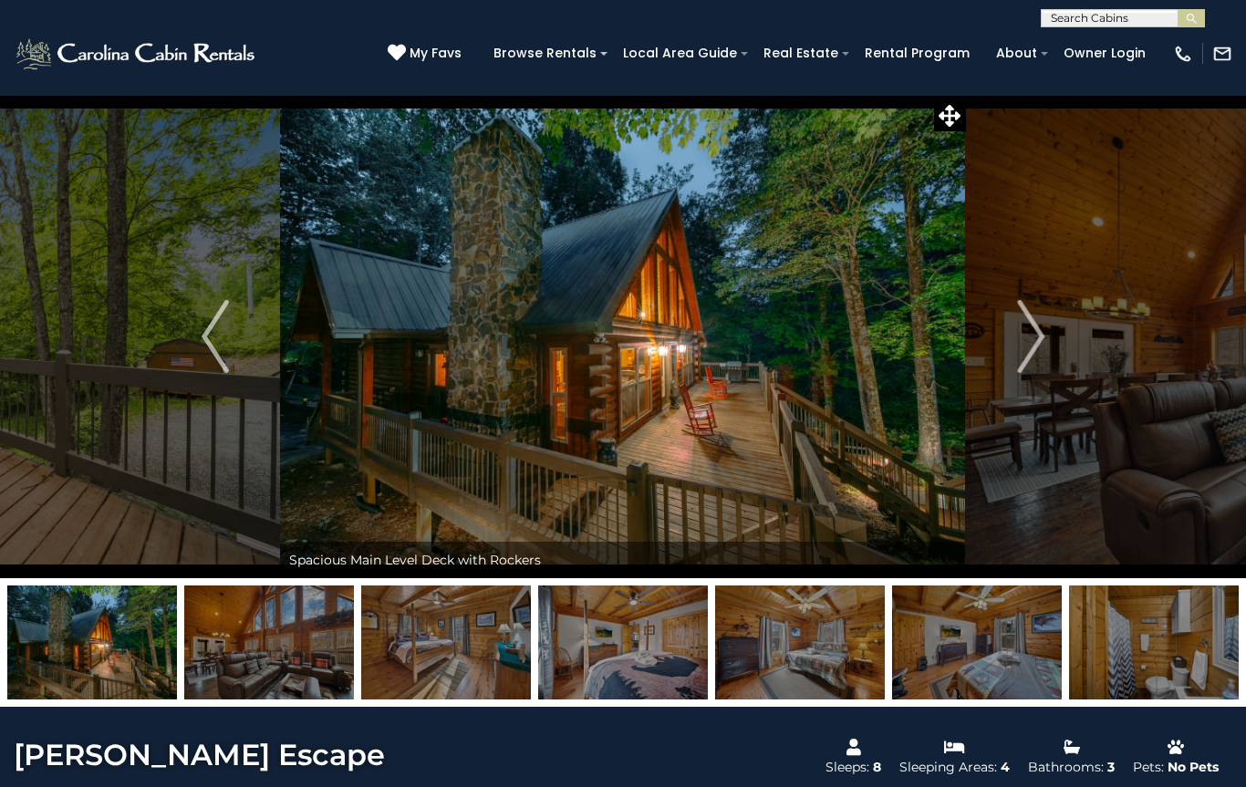
click at [1014, 347] on button "Next" at bounding box center [1030, 336] width 129 height 483
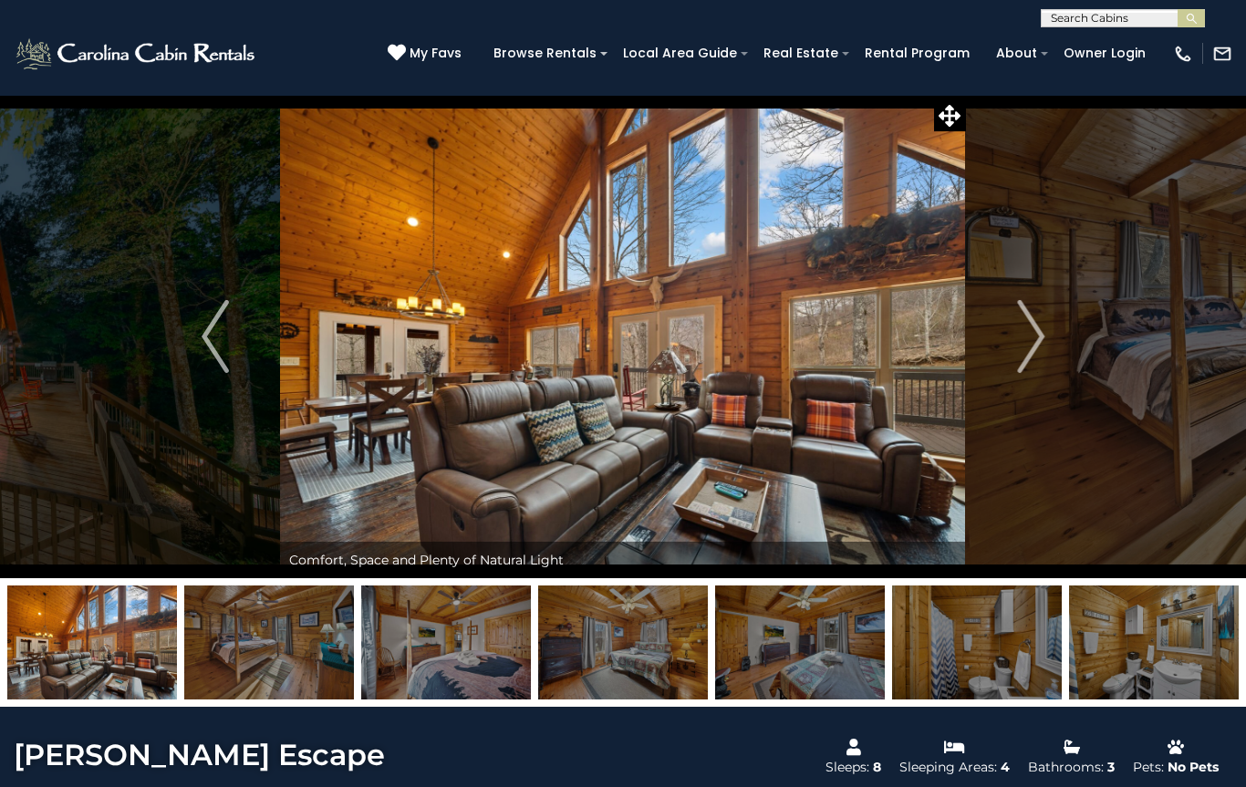
click at [1019, 349] on img "Next" at bounding box center [1030, 336] width 27 height 73
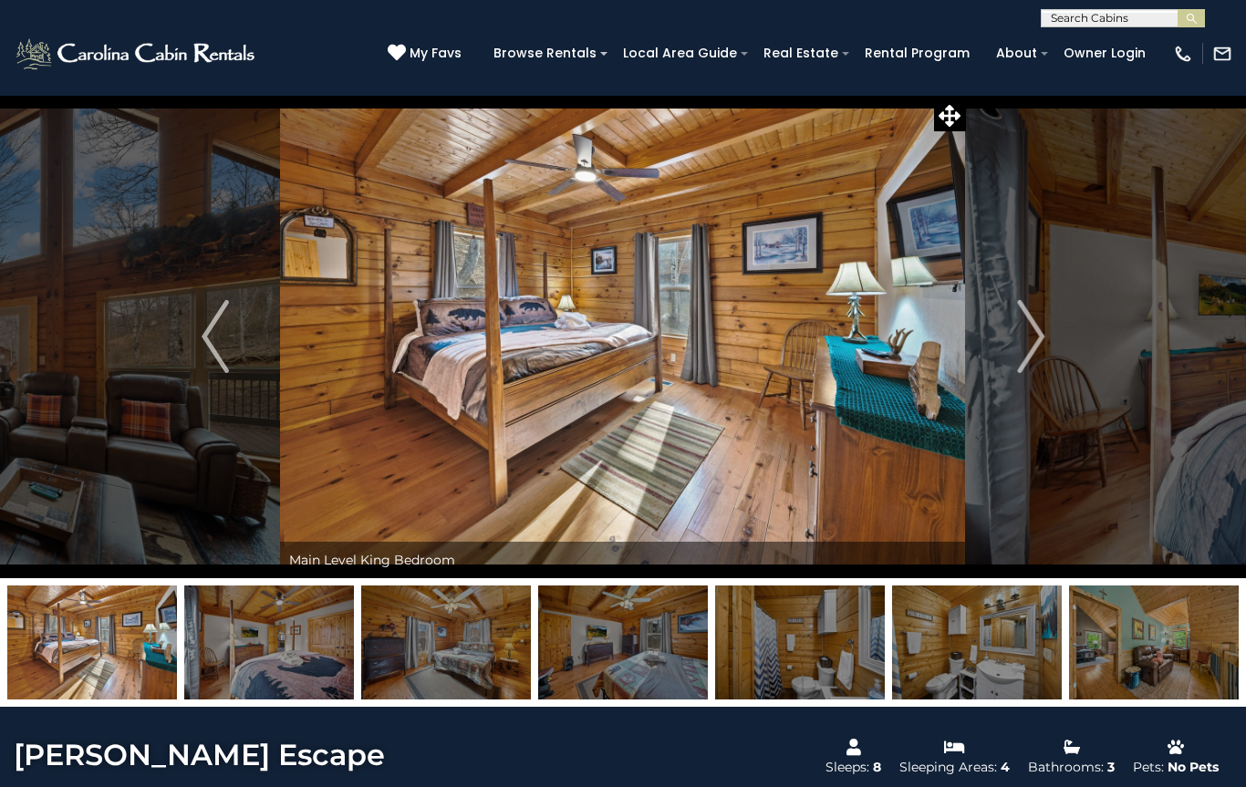
click at [1030, 333] on img "Next" at bounding box center [1030, 336] width 27 height 73
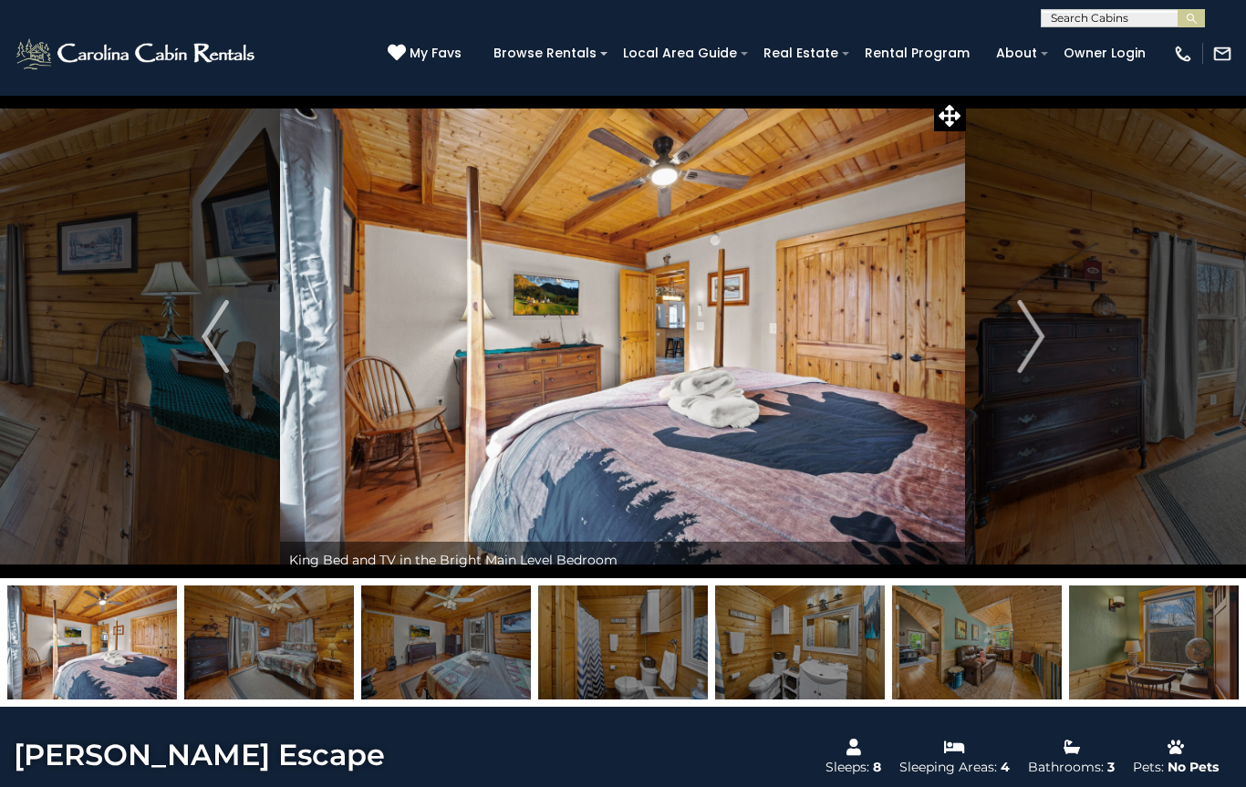
click at [1022, 340] on img "Next" at bounding box center [1030, 336] width 27 height 73
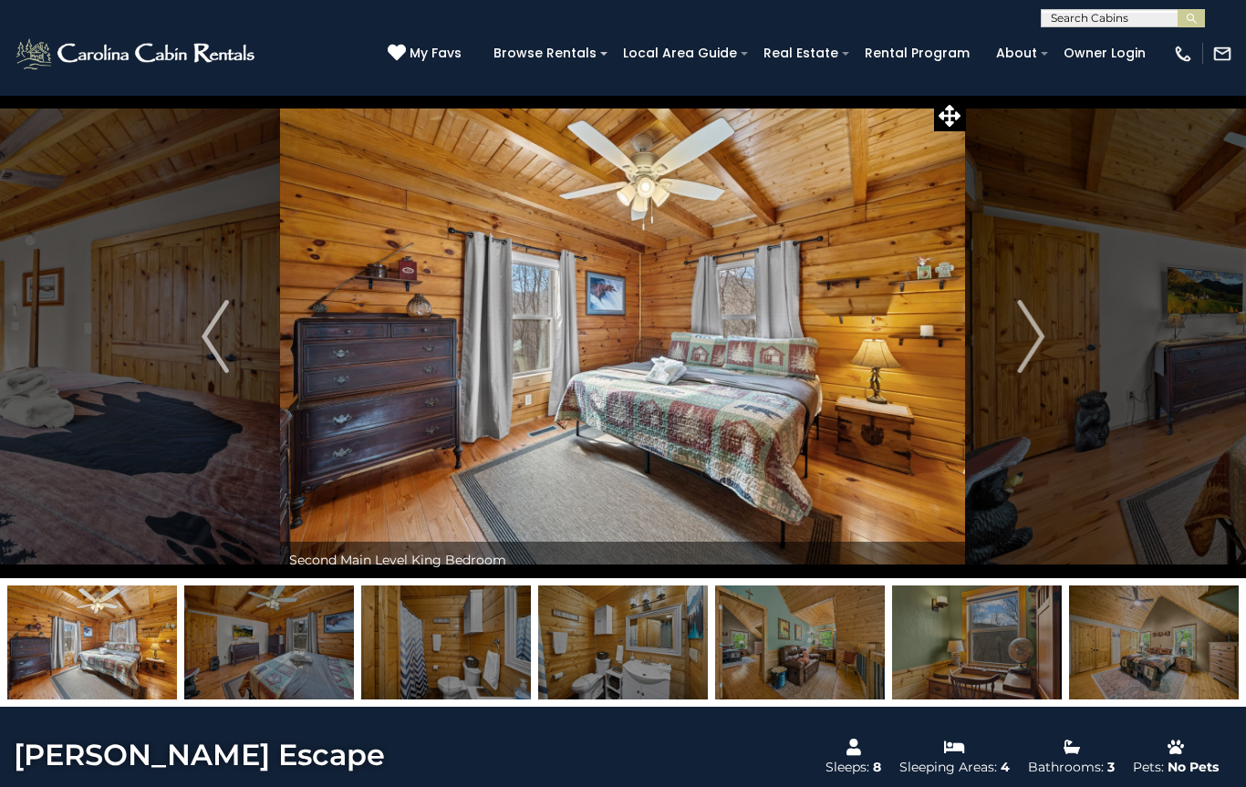
click at [1035, 327] on img "Next" at bounding box center [1030, 336] width 27 height 73
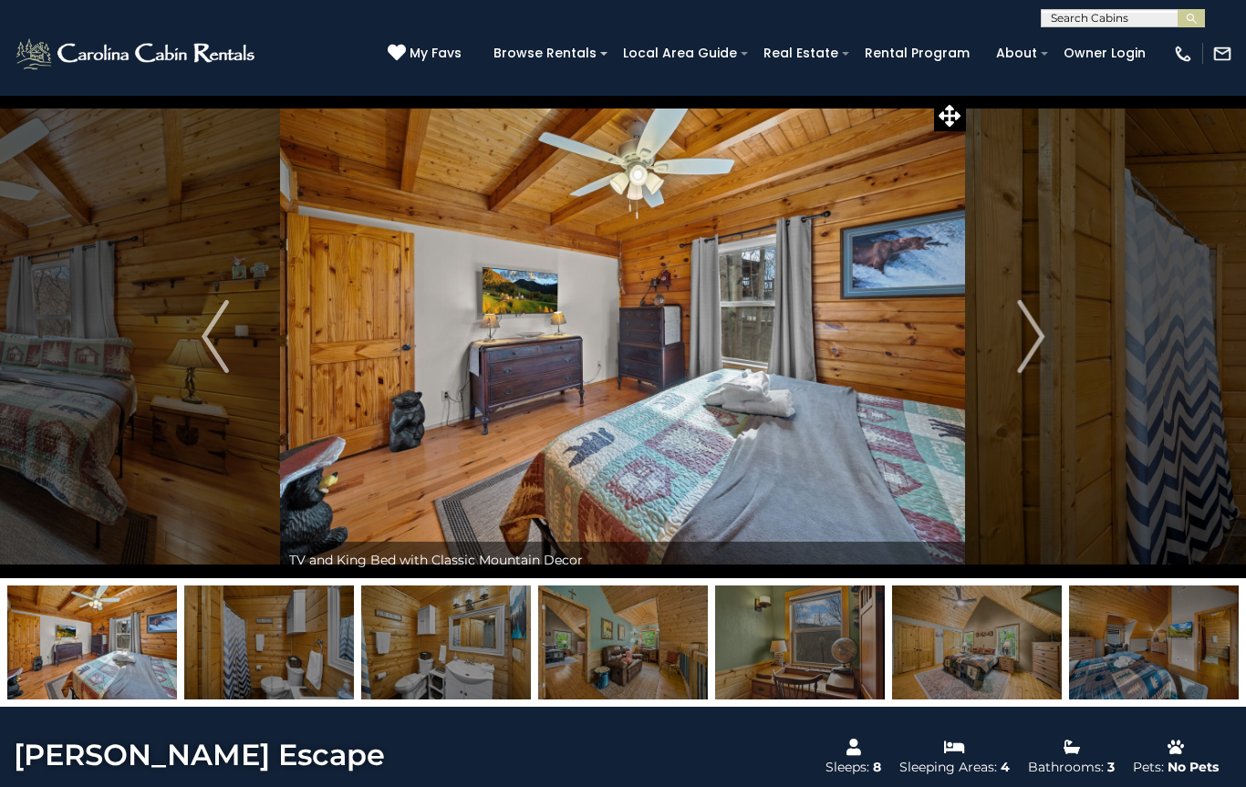
click at [1026, 335] on img "Next" at bounding box center [1030, 336] width 27 height 73
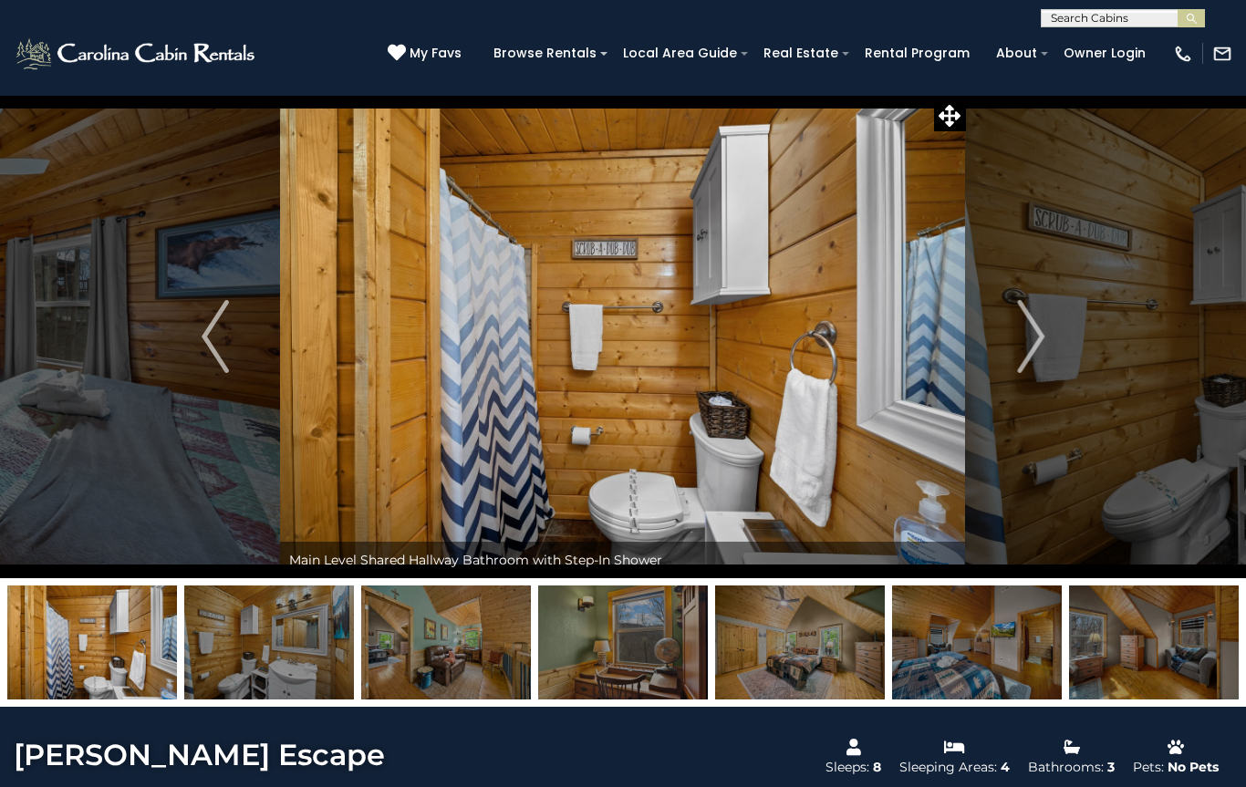
click at [1015, 342] on button "Next" at bounding box center [1030, 336] width 129 height 483
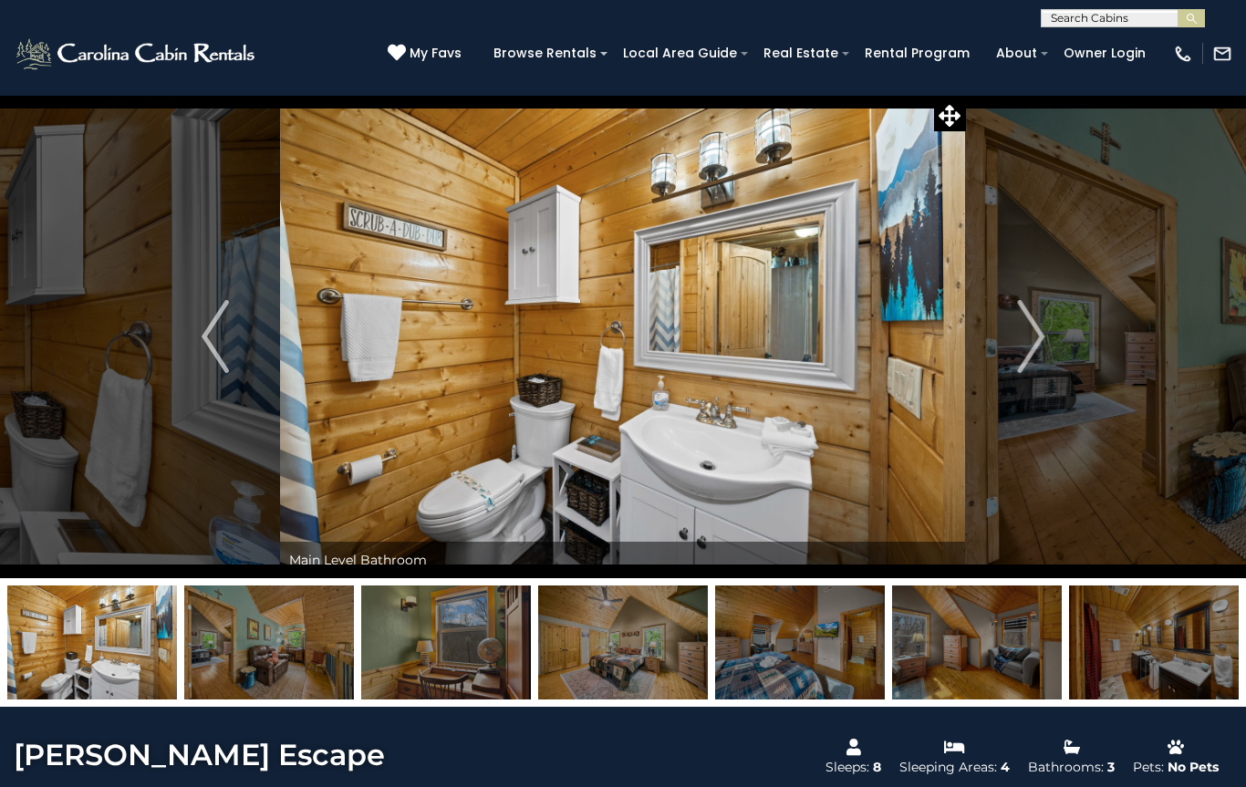
click at [1025, 336] on img "Next" at bounding box center [1030, 336] width 27 height 73
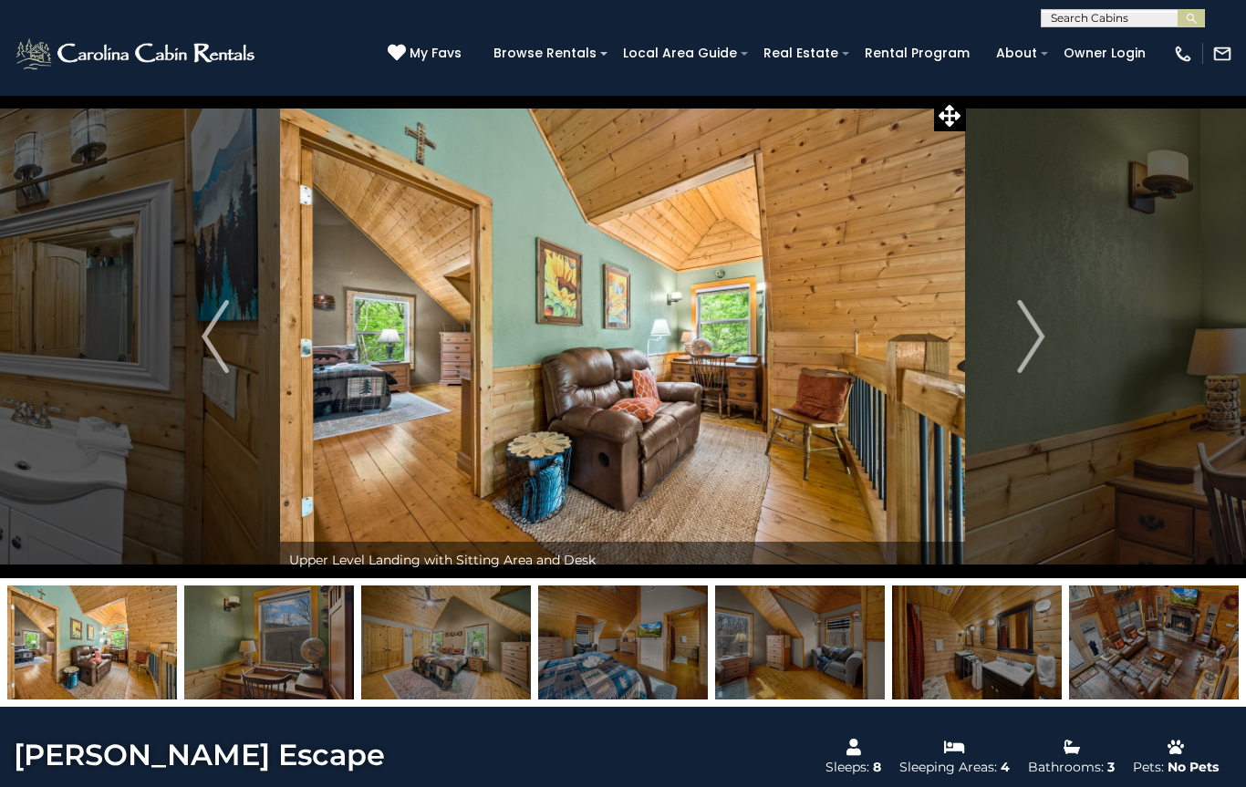
click at [1025, 330] on img "Next" at bounding box center [1030, 336] width 27 height 73
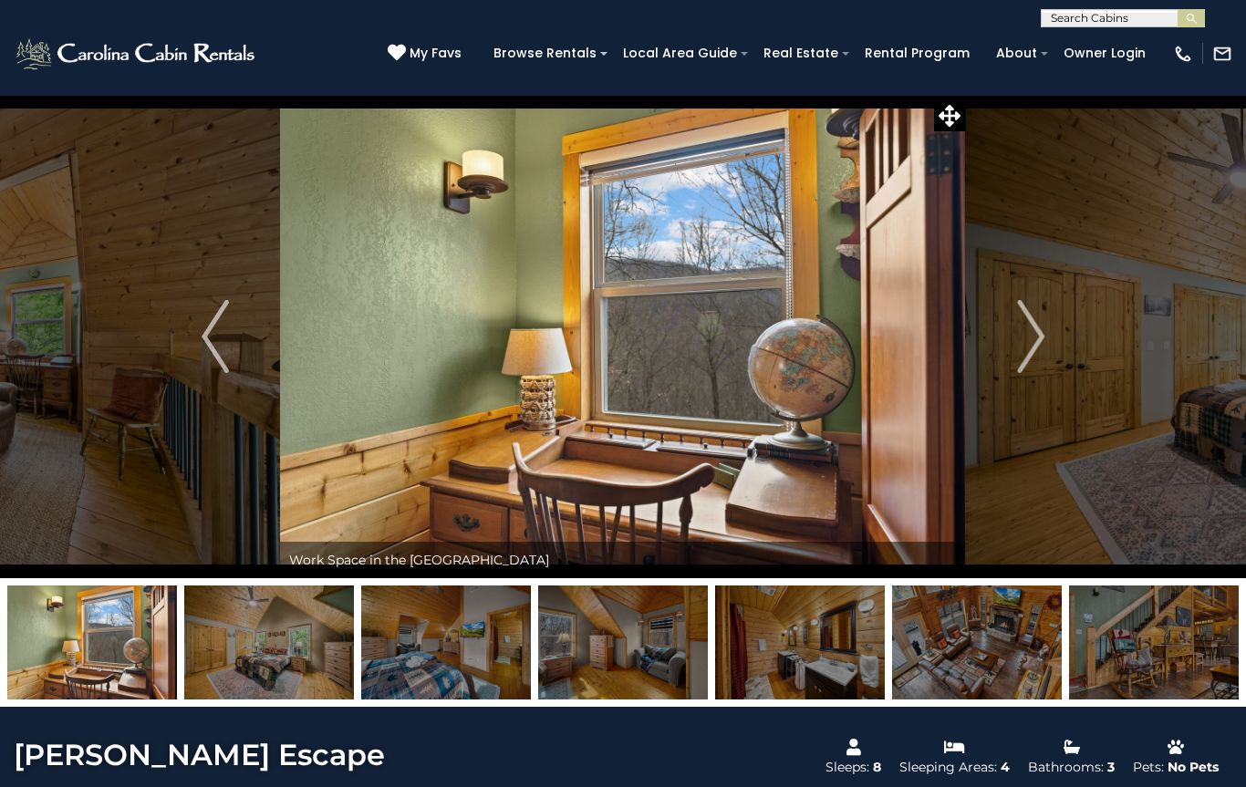
click at [1025, 339] on img "Next" at bounding box center [1030, 336] width 27 height 73
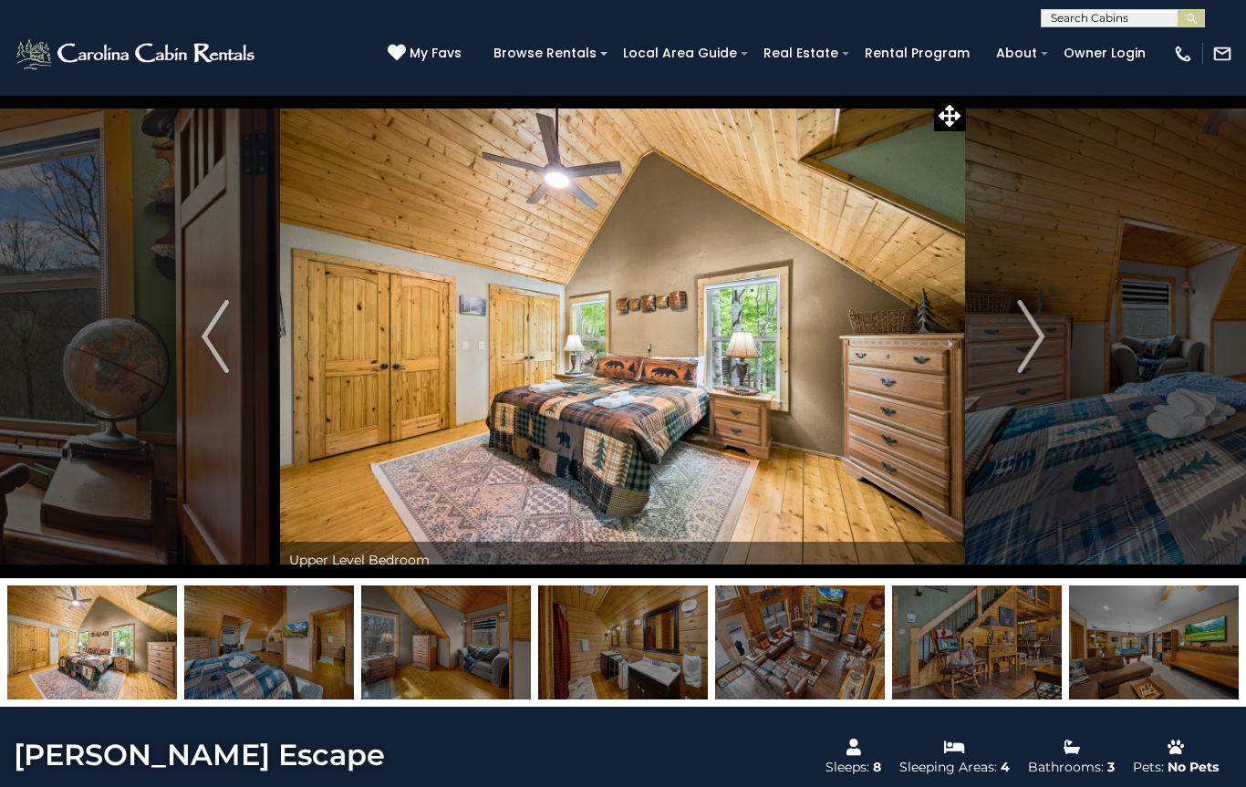
click at [1021, 346] on img "Next" at bounding box center [1030, 336] width 27 height 73
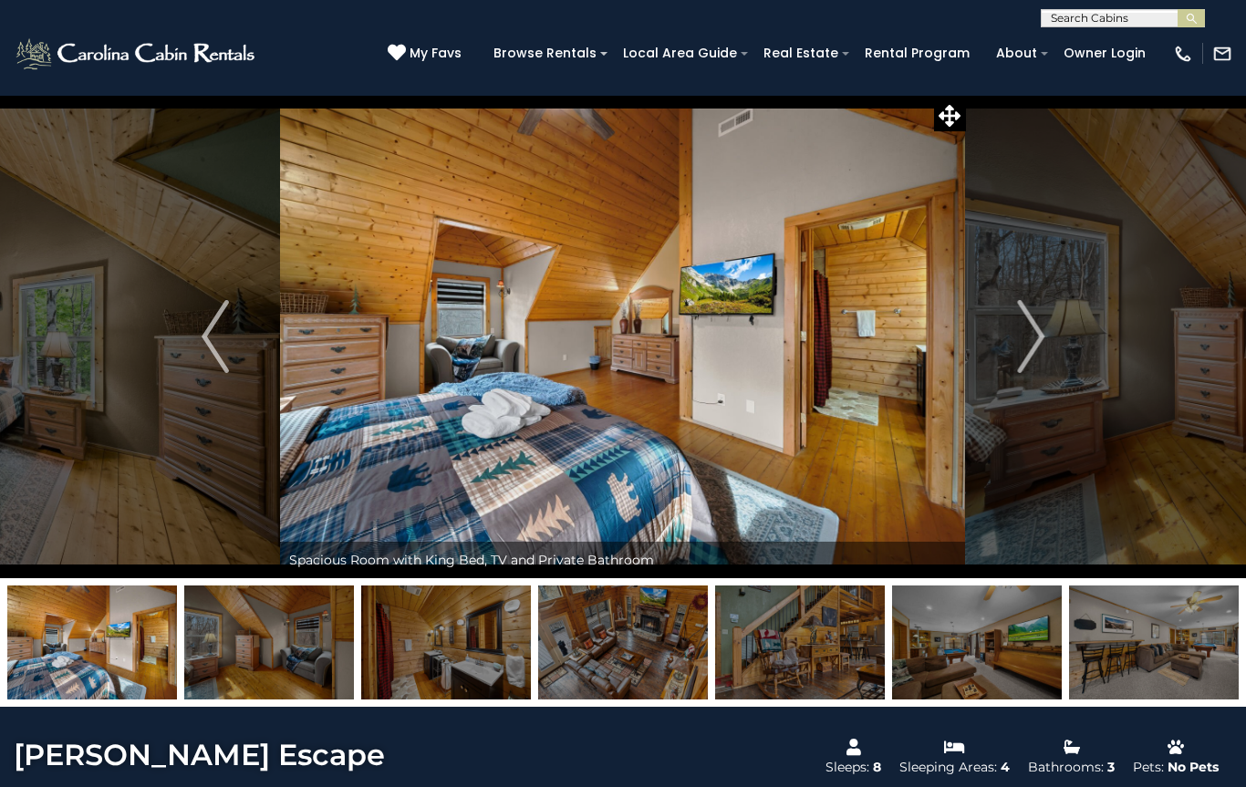
click at [1018, 340] on img "Next" at bounding box center [1030, 336] width 27 height 73
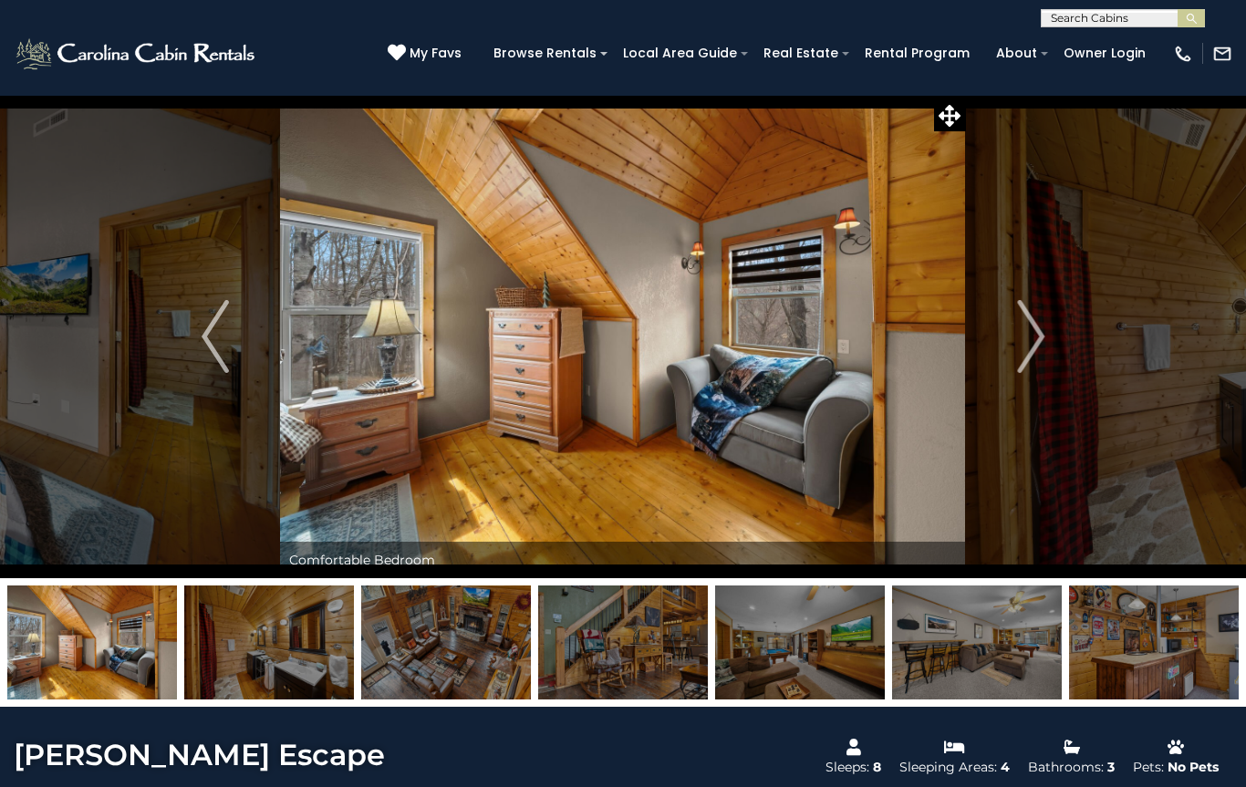
click at [1010, 339] on button "Next" at bounding box center [1030, 336] width 129 height 483
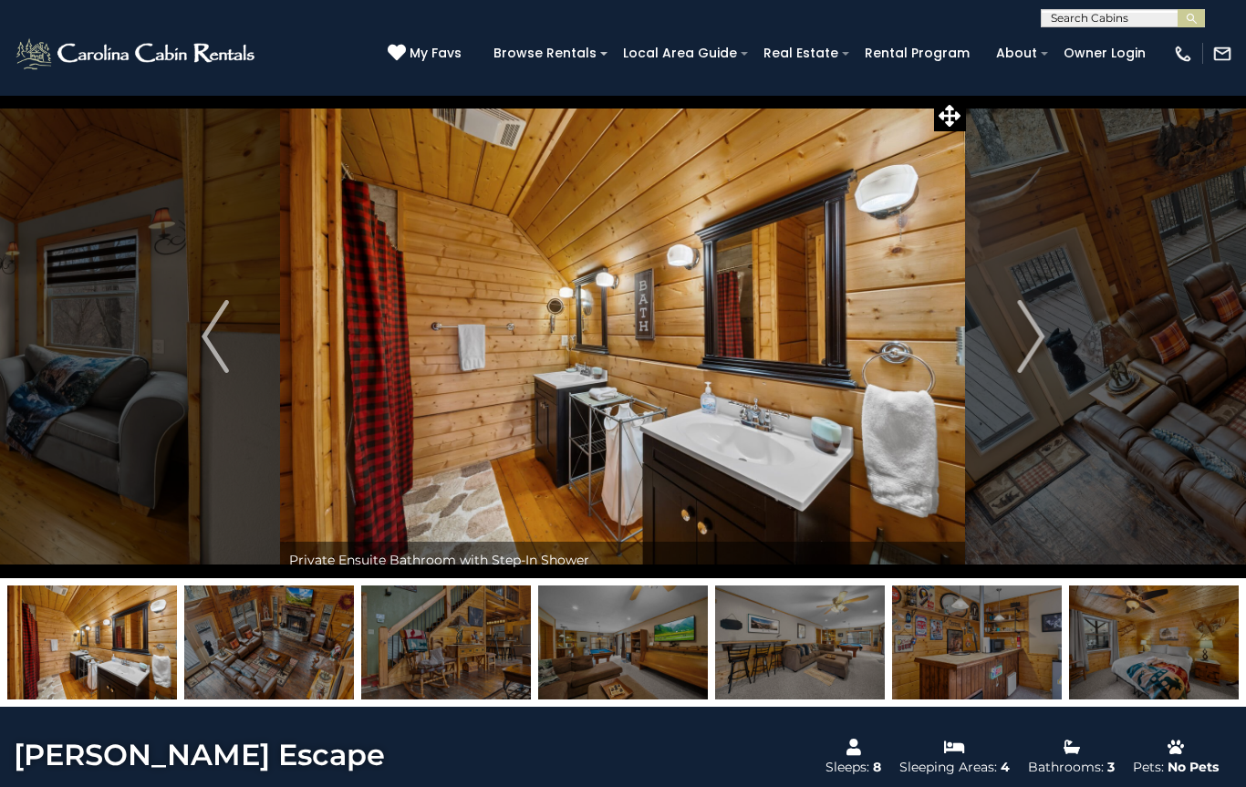
click at [1031, 339] on img "Next" at bounding box center [1030, 336] width 27 height 73
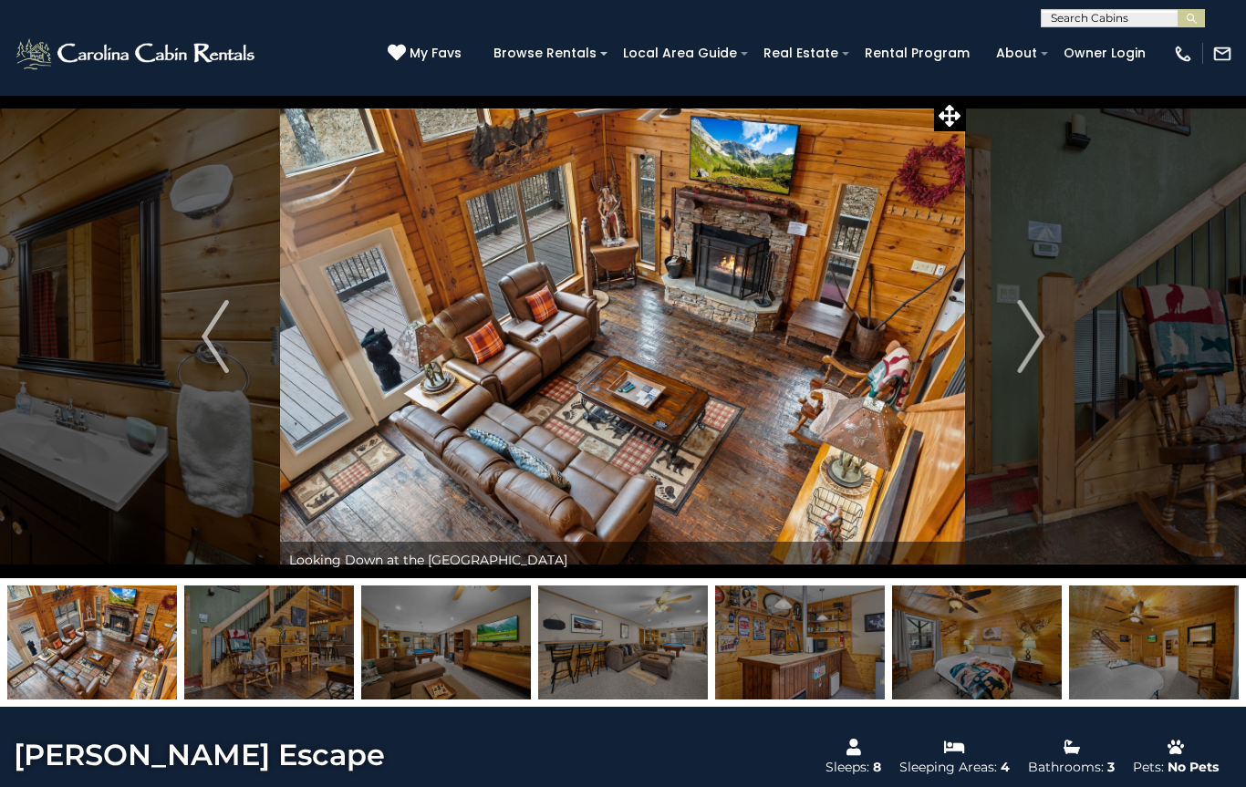
click at [1026, 337] on img "Next" at bounding box center [1030, 336] width 27 height 73
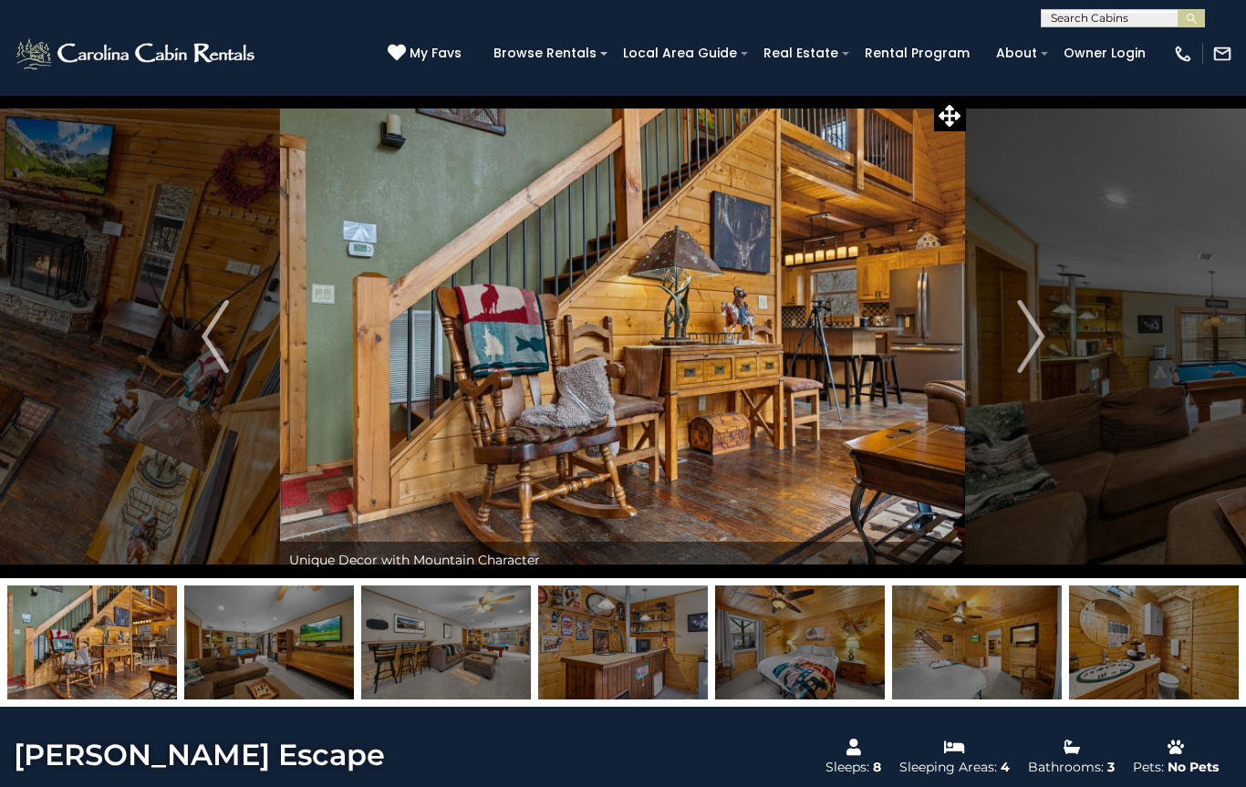
click at [1023, 336] on img "Next" at bounding box center [1030, 336] width 27 height 73
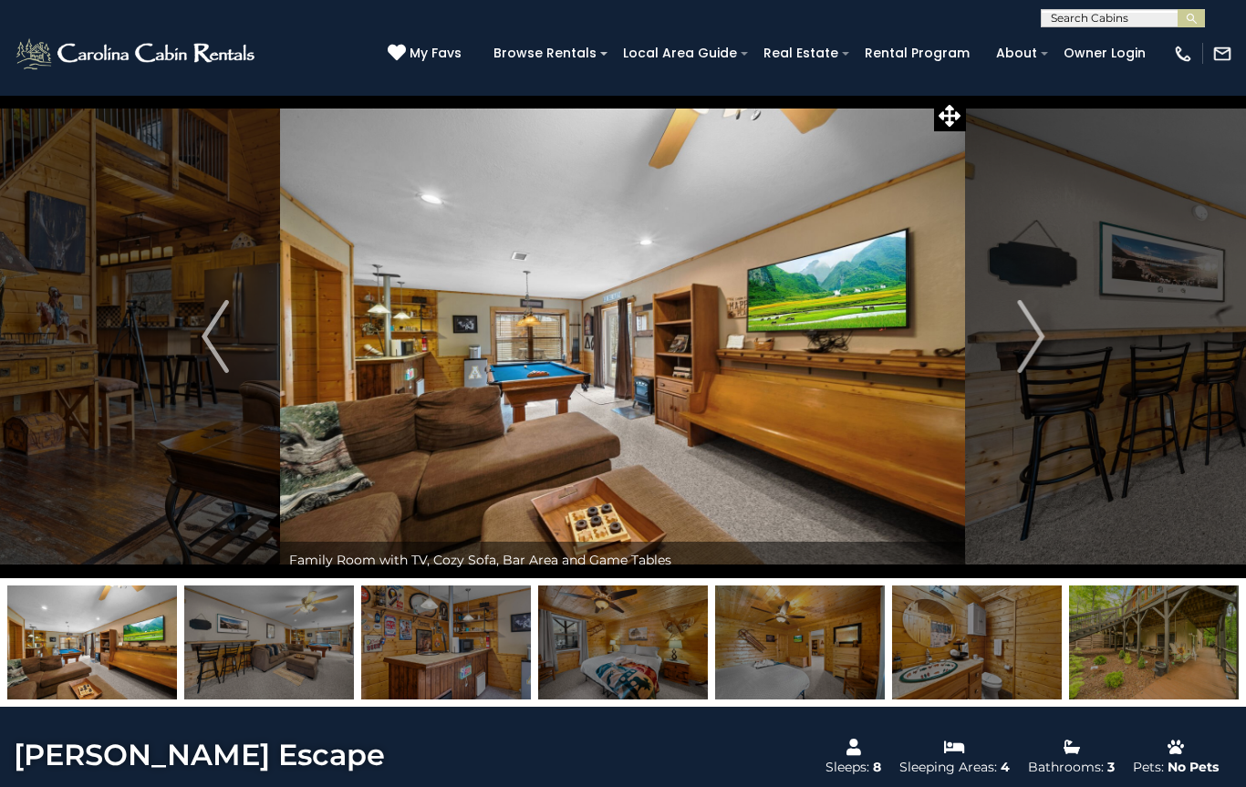
click at [1026, 345] on img "Next" at bounding box center [1030, 336] width 27 height 73
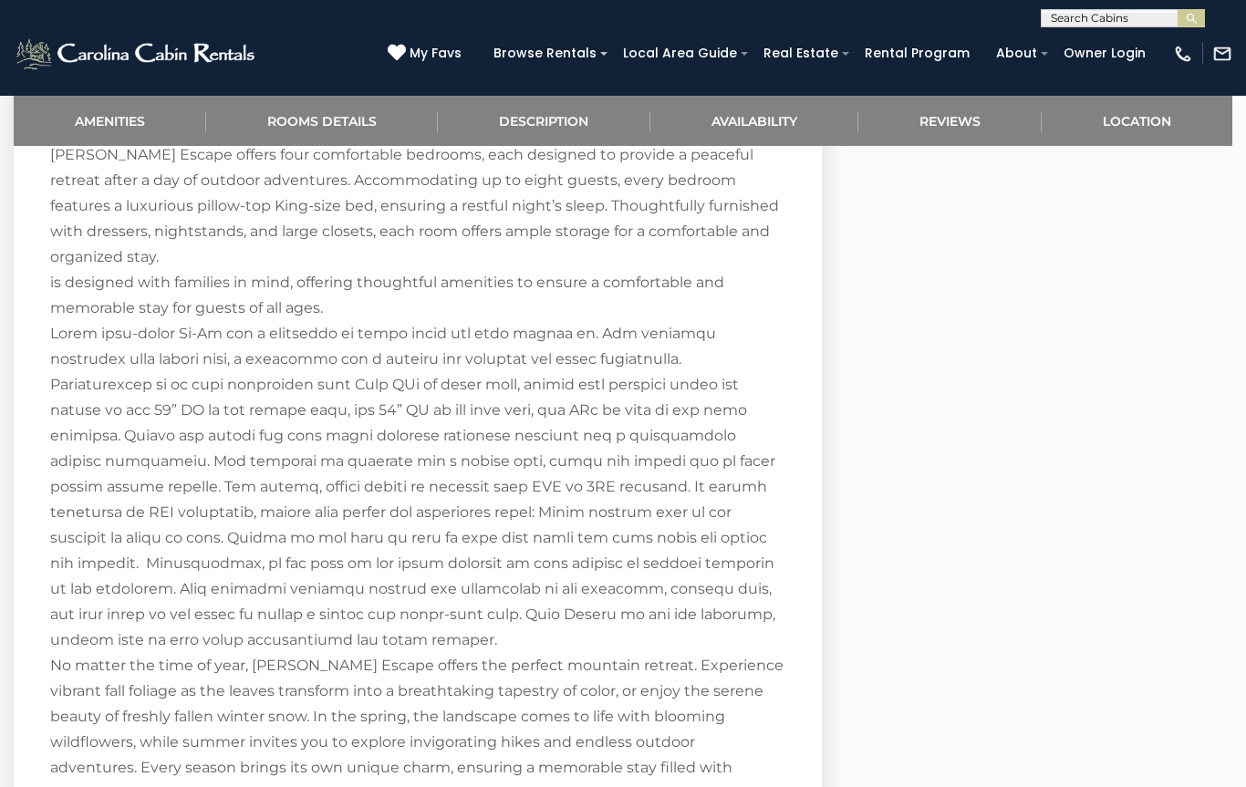
scroll to position [2481, 0]
